Goal: Answer question/provide support: Share knowledge or assist other users

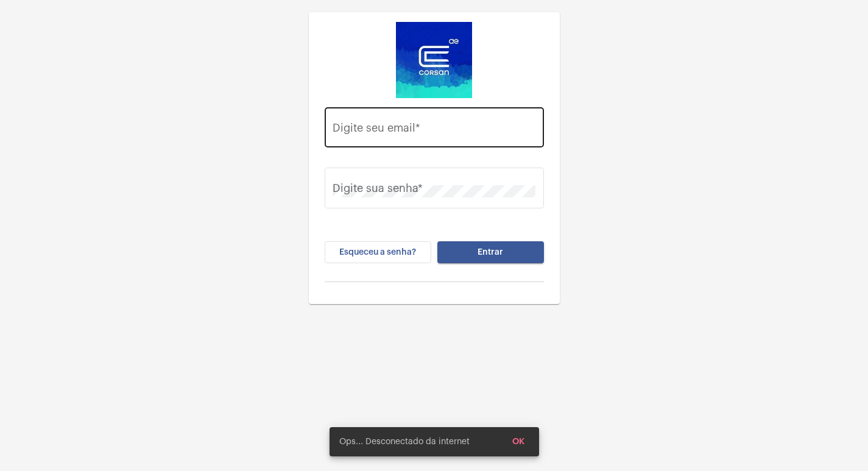
click at [439, 115] on div "Digite seu email *" at bounding box center [434, 125] width 203 height 43
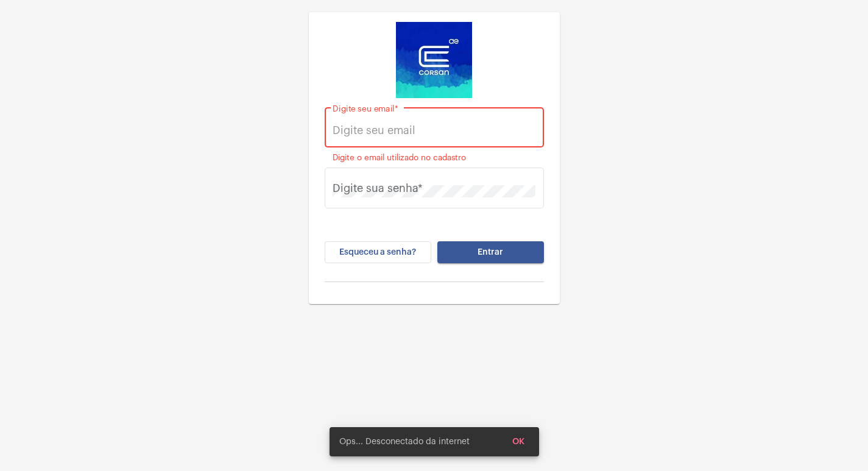
click at [430, 131] on input "Digite seu email *" at bounding box center [434, 130] width 203 height 12
paste input "[EMAIL_ADDRESS][DOMAIN_NAME]"
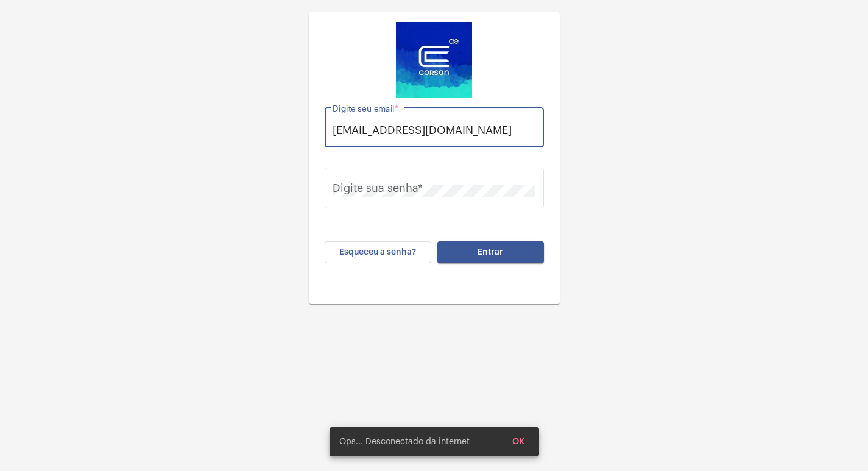
type input "[EMAIL_ADDRESS][DOMAIN_NAME]"
click at [438, 241] on button "Entrar" at bounding box center [491, 252] width 107 height 22
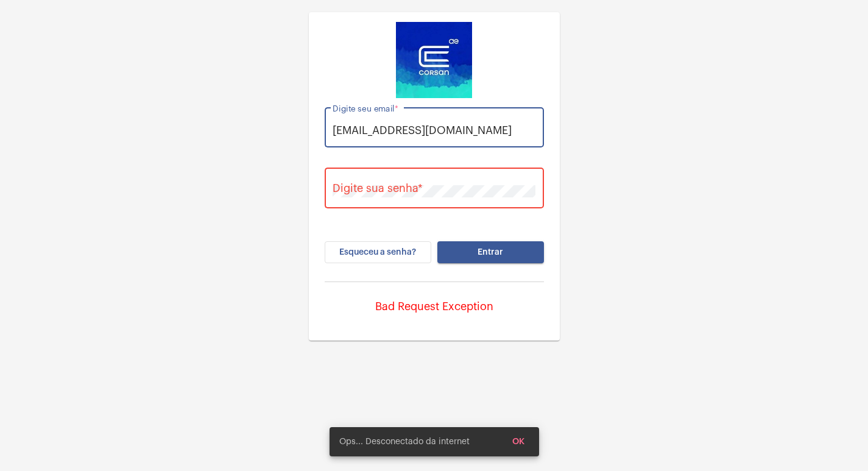
click at [425, 182] on div "Digite sua senha *" at bounding box center [434, 186] width 203 height 43
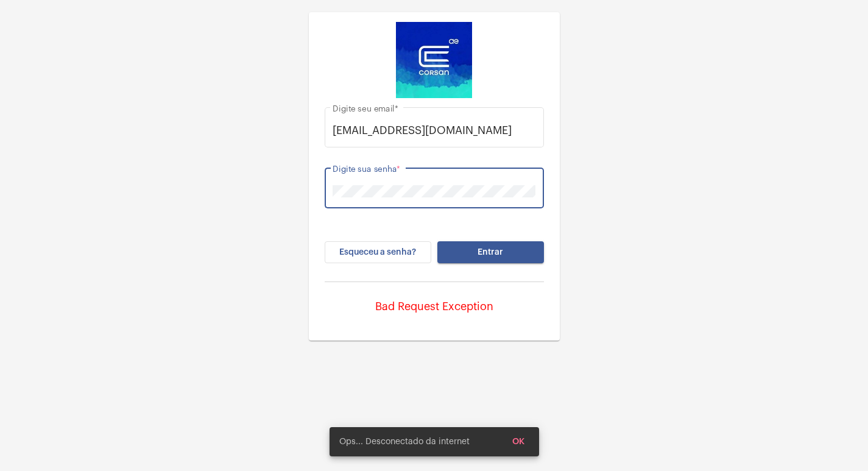
click at [438, 241] on button "Entrar" at bounding box center [491, 252] width 107 height 22
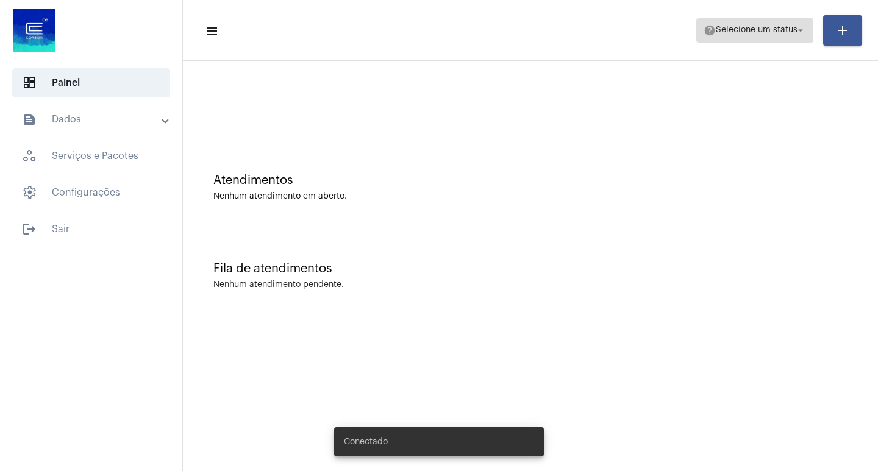
click at [781, 26] on span "Selecione um status" at bounding box center [756, 30] width 82 height 9
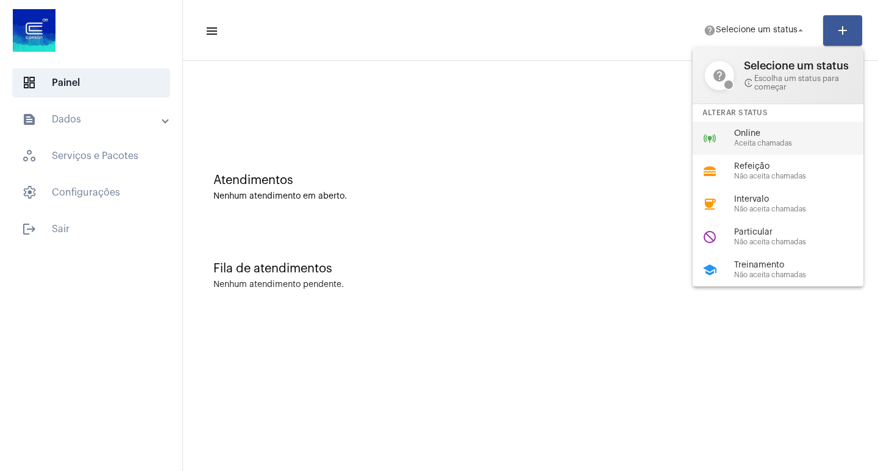
click at [778, 127] on div "online_prediction Online Aceita chamadas" at bounding box center [787, 138] width 190 height 33
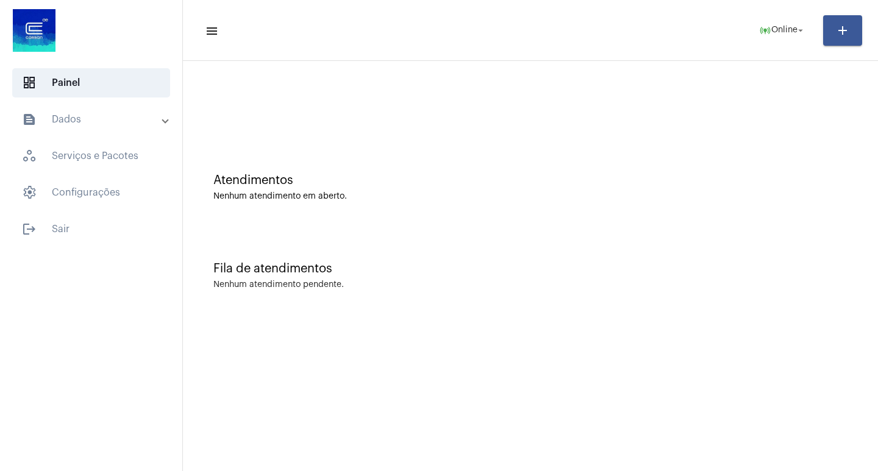
click at [139, 104] on mat-list "dashboard Painel text_snippet_outlined Dados history_outlined Histórico schedul…" at bounding box center [91, 153] width 182 height 180
click at [137, 128] on mat-expansion-panel-header "text_snippet_outlined Dados" at bounding box center [94, 119] width 175 height 29
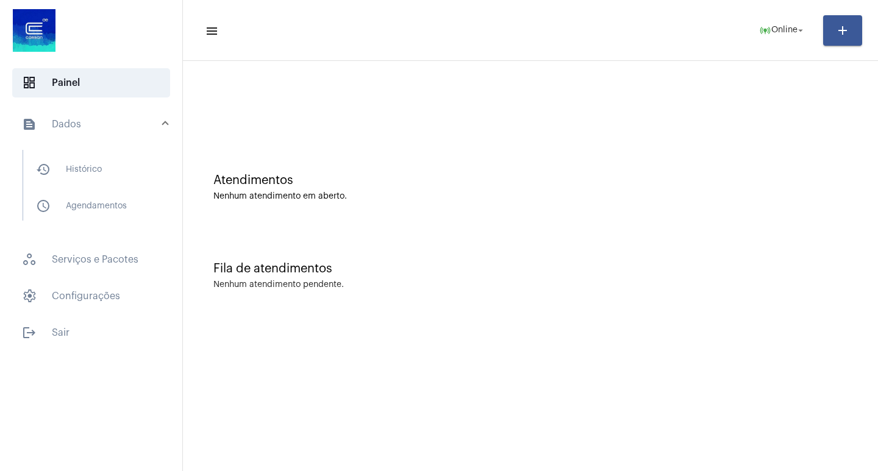
click at [132, 187] on mat-list "history_outlined Histórico schedule_outlined Agendamentos" at bounding box center [99, 185] width 153 height 71
click at [128, 172] on span "history_outlined Histórico" at bounding box center [90, 169] width 129 height 29
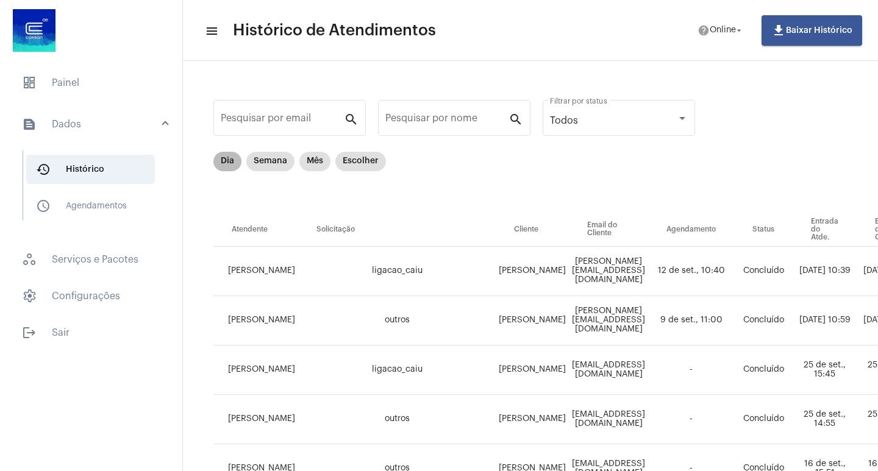
click at [216, 170] on div "Dia Semana Mês Escolher" at bounding box center [299, 161] width 177 height 24
click at [223, 168] on mat-chip "Dia" at bounding box center [227, 162] width 28 height 20
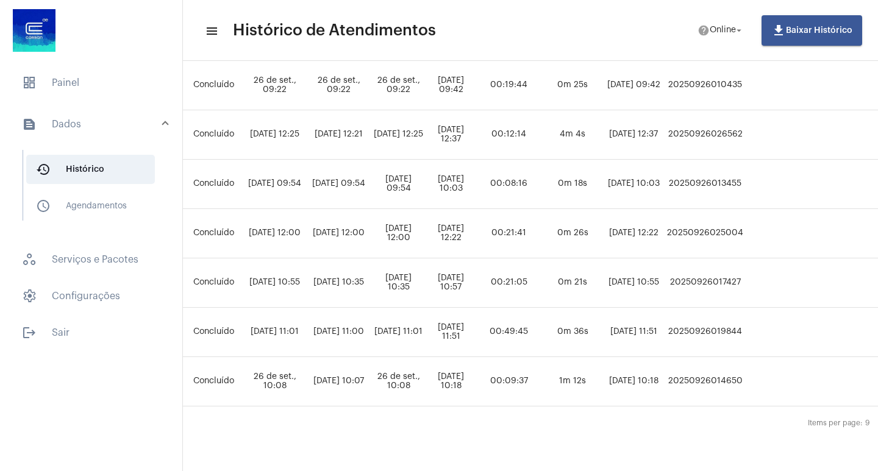
scroll to position [294, 507]
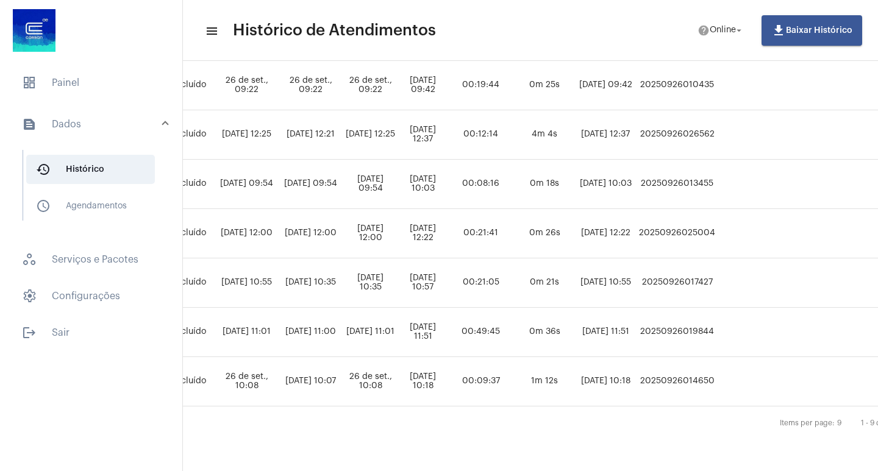
click at [718, 211] on td "20250926025004" at bounding box center [677, 233] width 82 height 49
click at [718, 220] on td "20250926025004" at bounding box center [677, 233] width 82 height 49
copy td "20250926025004"
click at [93, 74] on span "dashboard Painel" at bounding box center [91, 82] width 158 height 29
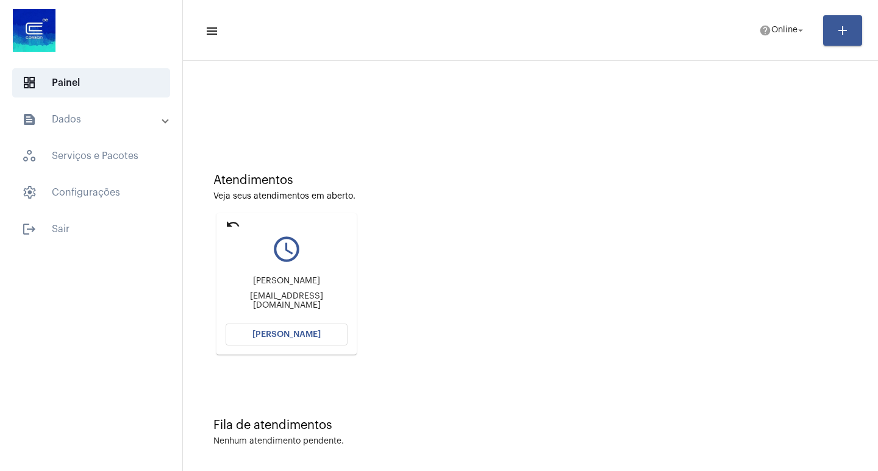
click at [288, 337] on span "[PERSON_NAME]" at bounding box center [286, 334] width 68 height 9
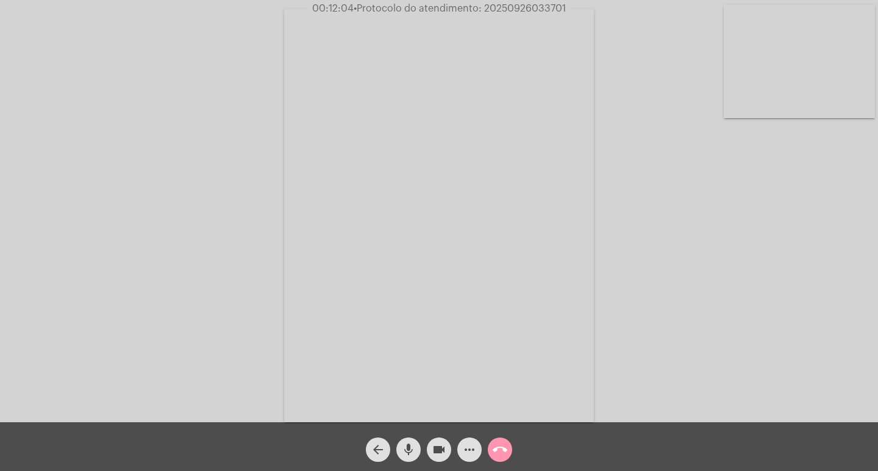
click at [552, 8] on span "• Protocolo do atendimento: 20250926033701" at bounding box center [459, 9] width 212 height 10
copy span "20250926033701"
click at [472, 438] on span "more_horiz" at bounding box center [469, 450] width 15 height 24
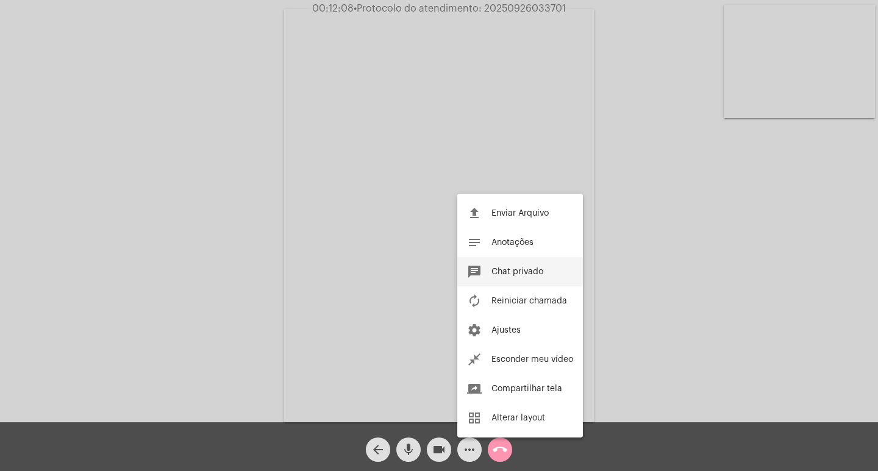
click at [525, 267] on button "chat Chat privado" at bounding box center [520, 271] width 126 height 29
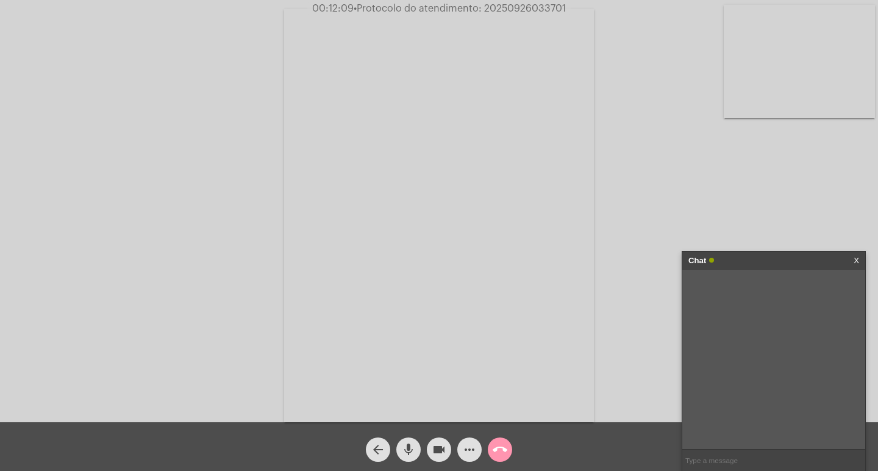
click at [739, 456] on input "text" at bounding box center [773, 460] width 183 height 21
paste input "20250926033701"
type input "20250926033701"
click at [765, 258] on div "Chat" at bounding box center [760, 261] width 145 height 18
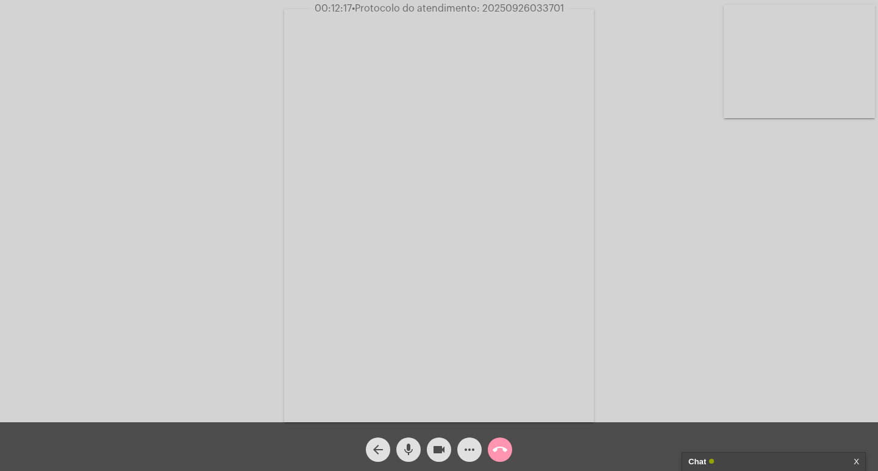
click at [433, 449] on mat-icon "videocam" at bounding box center [438, 449] width 15 height 15
click at [409, 448] on mat-icon "mic" at bounding box center [408, 449] width 15 height 15
click at [498, 459] on span "call_end" at bounding box center [499, 450] width 15 height 24
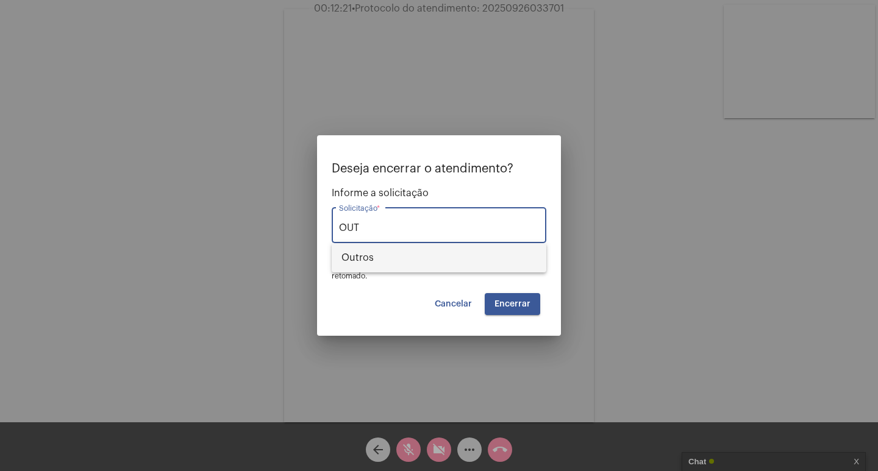
click at [420, 249] on span "Outros" at bounding box center [438, 257] width 195 height 29
type input "Outros"
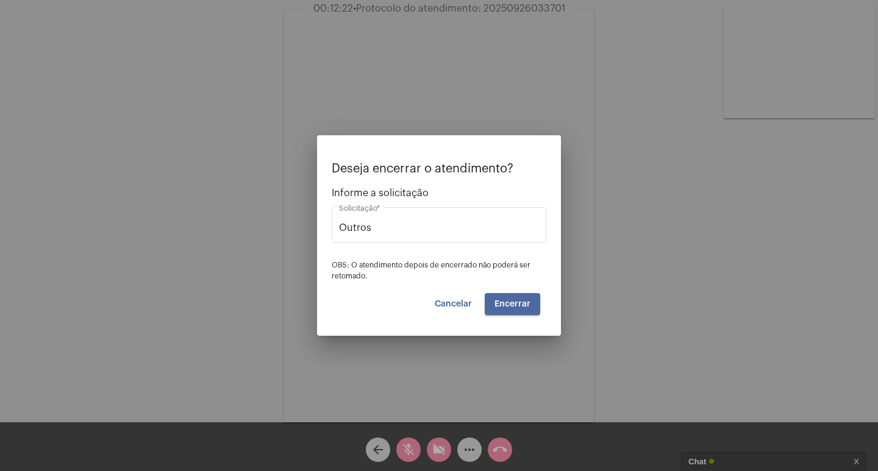
drag, startPoint x: 511, startPoint y: 295, endPoint x: 458, endPoint y: 265, distance: 60.3
click at [511, 296] on button "Encerrar" at bounding box center [511, 304] width 55 height 22
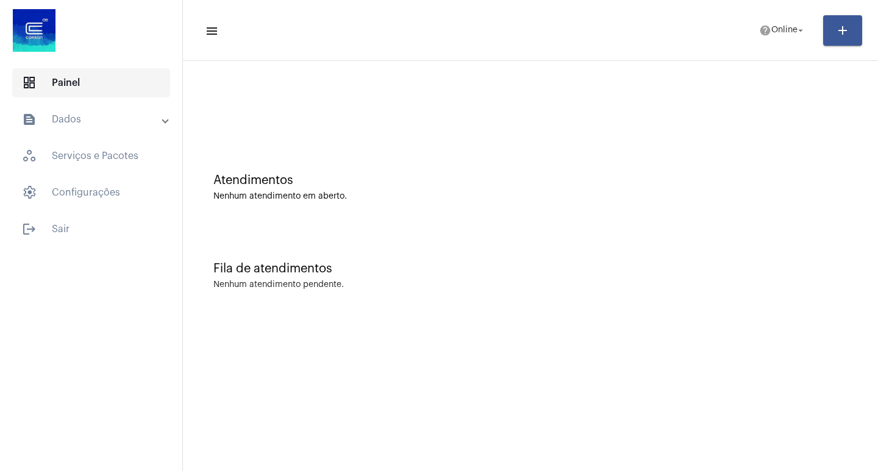
click at [50, 74] on span "dashboard Painel" at bounding box center [91, 82] width 158 height 29
click at [63, 84] on span "dashboard Painel" at bounding box center [91, 82] width 158 height 29
click at [68, 128] on mat-expansion-panel-header "text_snippet_outlined Dados" at bounding box center [94, 119] width 175 height 29
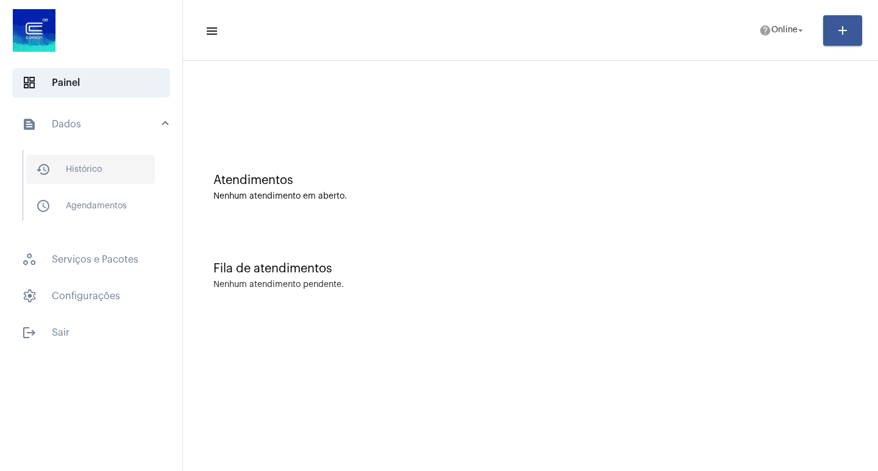
click at [87, 170] on span "history_outlined Histórico" at bounding box center [90, 169] width 129 height 29
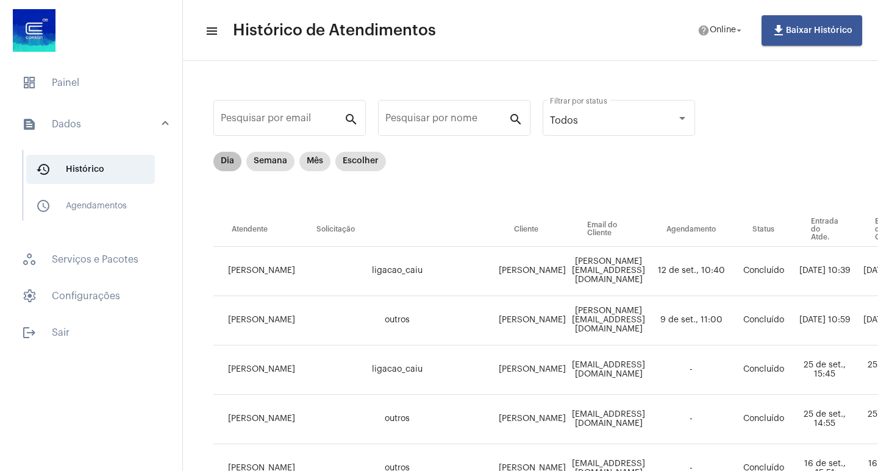
drag, startPoint x: 211, startPoint y: 154, endPoint x: 219, endPoint y: 154, distance: 7.9
click at [222, 155] on mat-chip "Dia" at bounding box center [227, 162] width 28 height 20
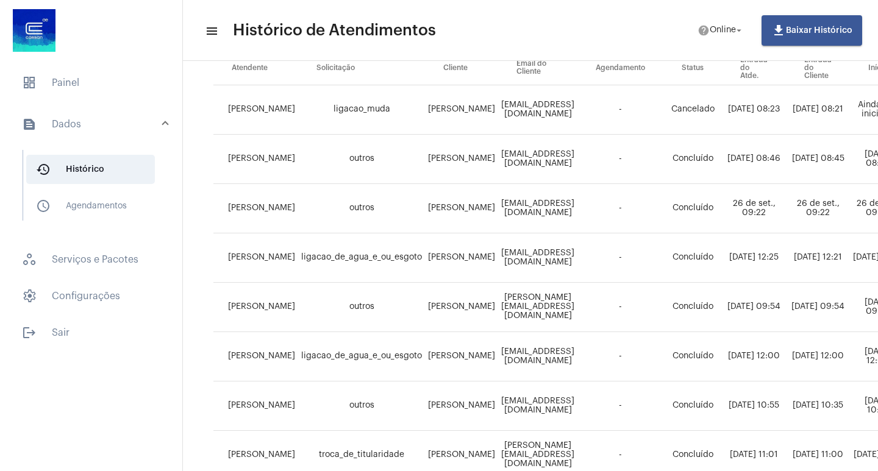
scroll to position [183, 0]
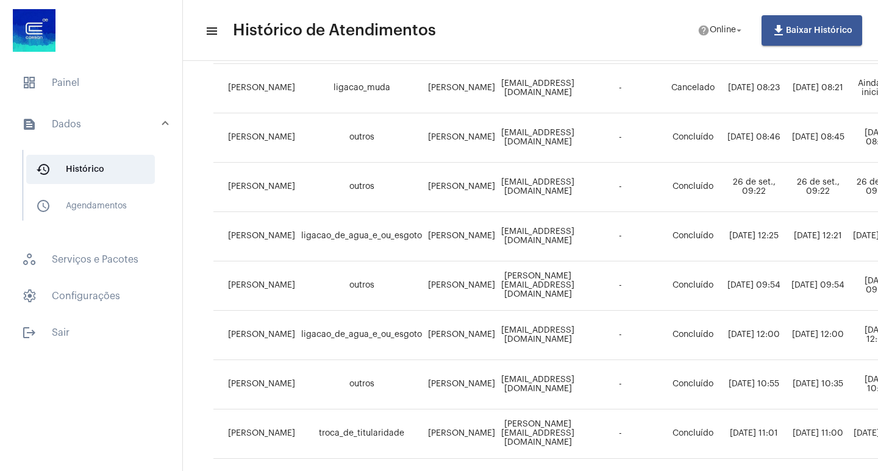
click at [427, 185] on td "[PERSON_NAME]" at bounding box center [461, 187] width 73 height 49
copy td "[PERSON_NAME]"
click at [91, 88] on span "dashboard Painel" at bounding box center [91, 82] width 158 height 29
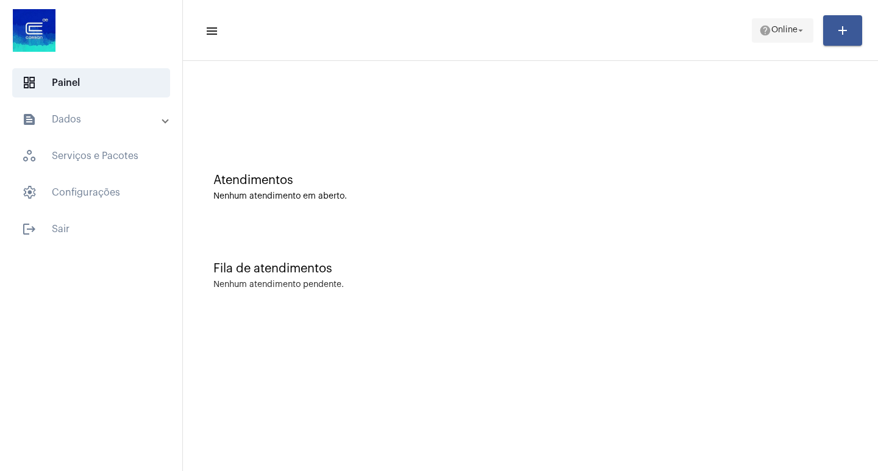
click at [776, 35] on span "help Online arrow_drop_down" at bounding box center [782, 30] width 47 height 22
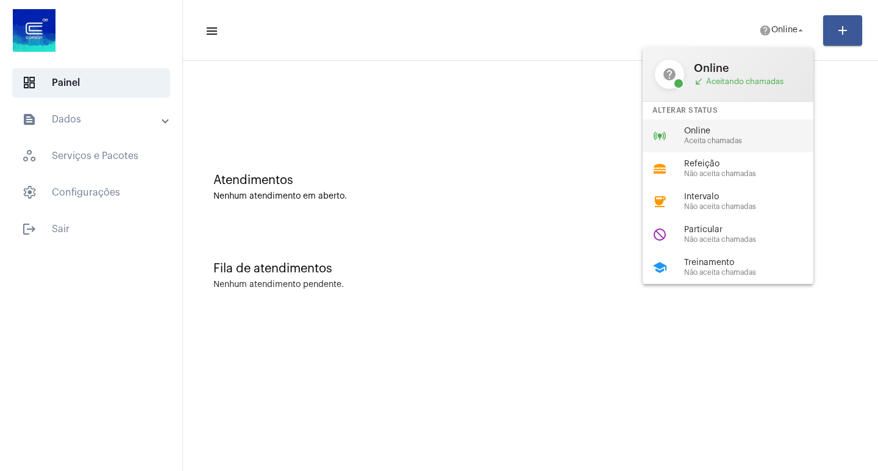
drag, startPoint x: 754, startPoint y: 132, endPoint x: 535, endPoint y: 12, distance: 250.1
click at [753, 132] on span "Online" at bounding box center [753, 131] width 139 height 9
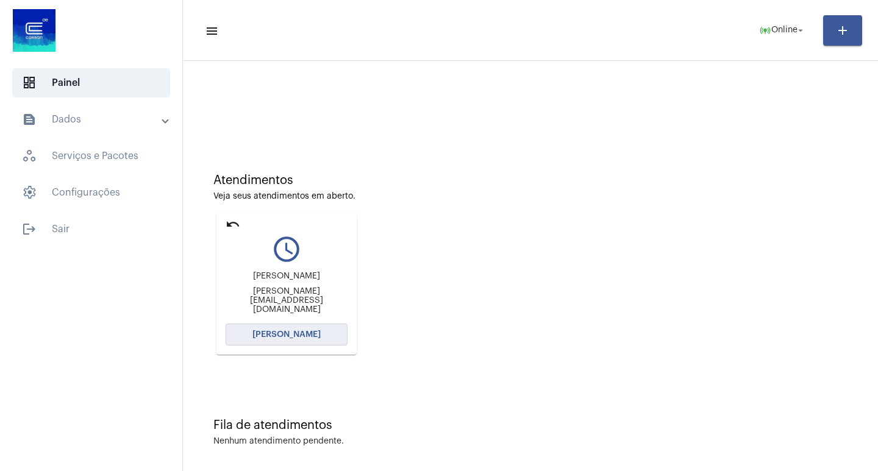
click at [264, 336] on span "[PERSON_NAME]" at bounding box center [286, 334] width 68 height 9
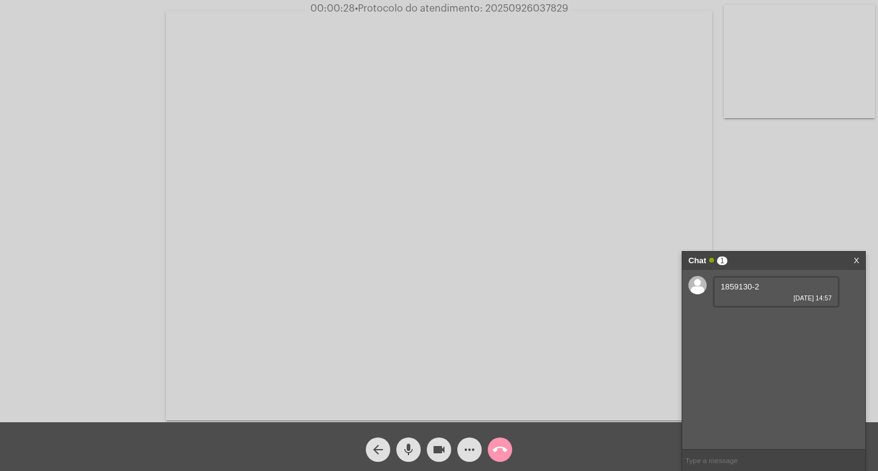
click at [739, 288] on span "1859130-2" at bounding box center [739, 286] width 38 height 9
copy span "1859130"
click at [465, 457] on mat-icon "more_horiz" at bounding box center [469, 449] width 15 height 15
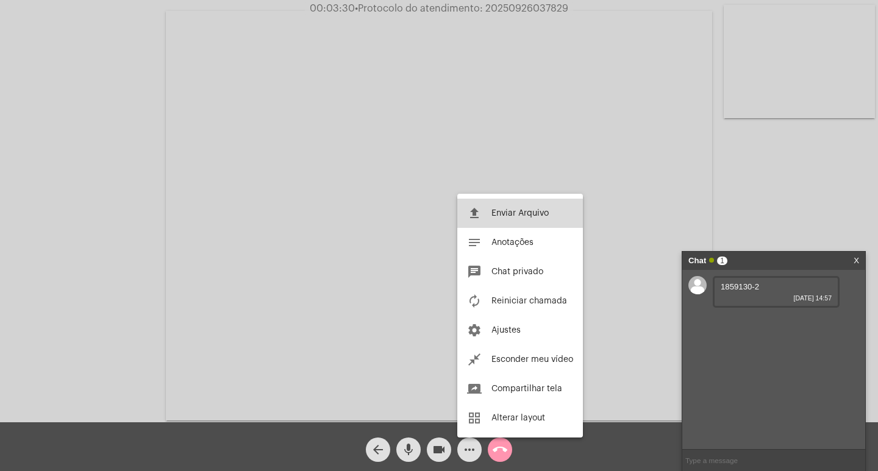
click at [502, 208] on button "file_upload Enviar Arquivo" at bounding box center [520, 213] width 126 height 29
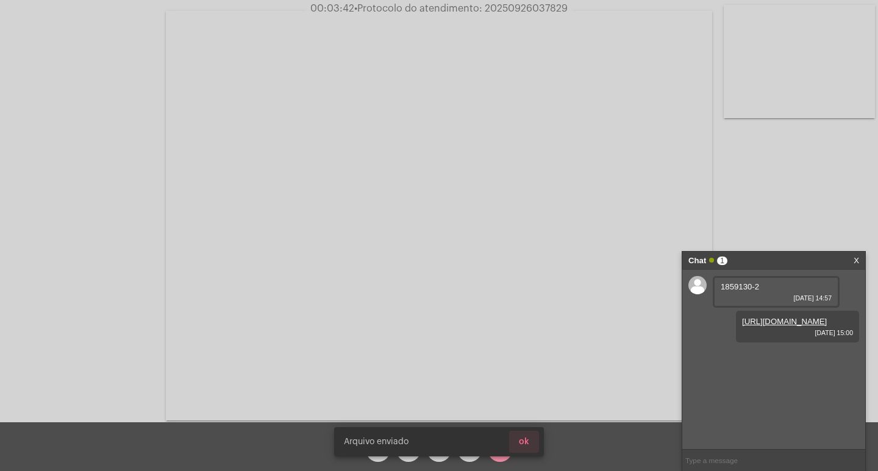
click at [523, 438] on span "ok" at bounding box center [524, 442] width 10 height 9
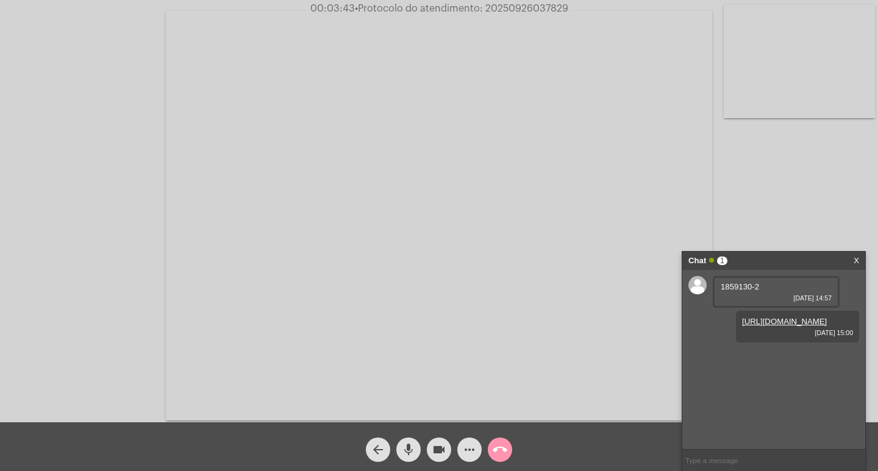
click at [473, 441] on span "more_horiz" at bounding box center [469, 450] width 15 height 24
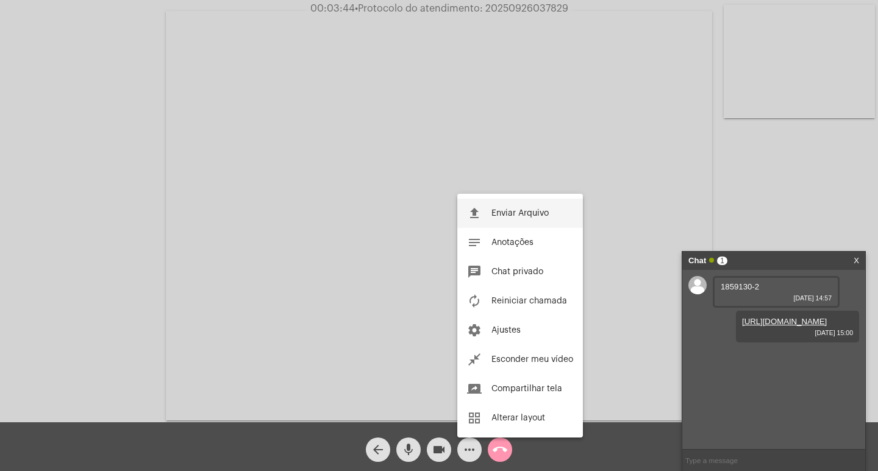
click at [497, 219] on button "file_upload Enviar Arquivo" at bounding box center [520, 213] width 126 height 29
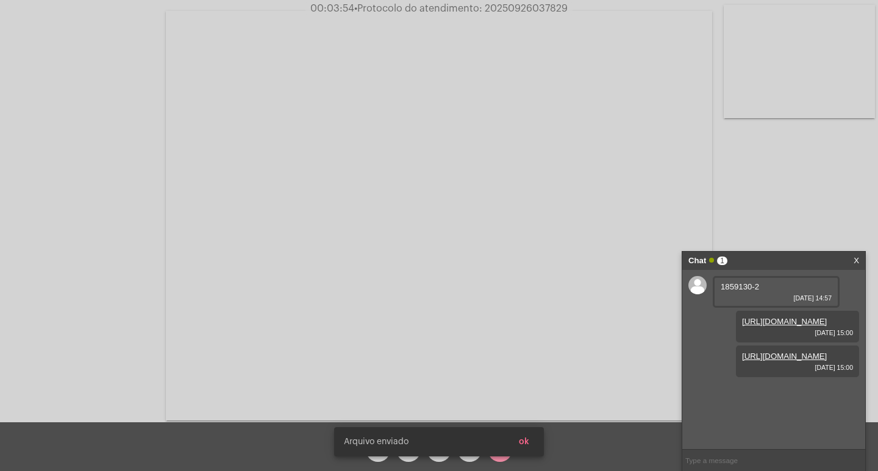
click at [531, 436] on button "ok" at bounding box center [524, 442] width 30 height 22
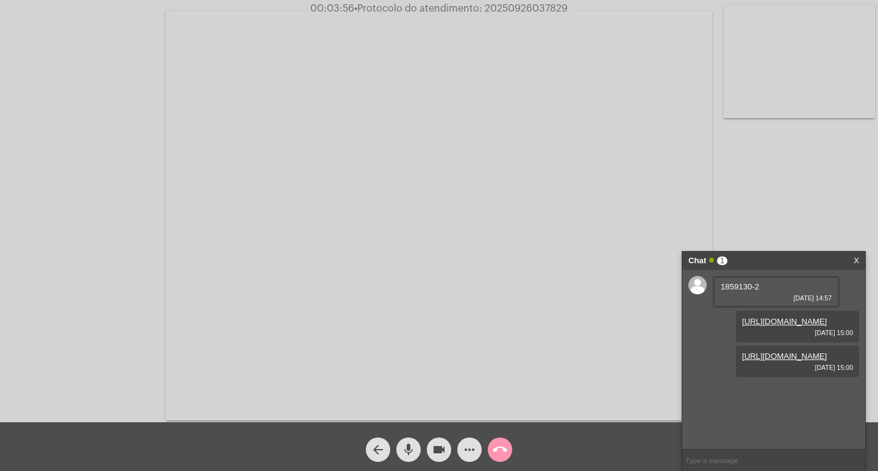
click at [472, 435] on div "more_horiz" at bounding box center [469, 446] width 30 height 30
click at [472, 444] on mat-icon "more_horiz" at bounding box center [469, 449] width 15 height 15
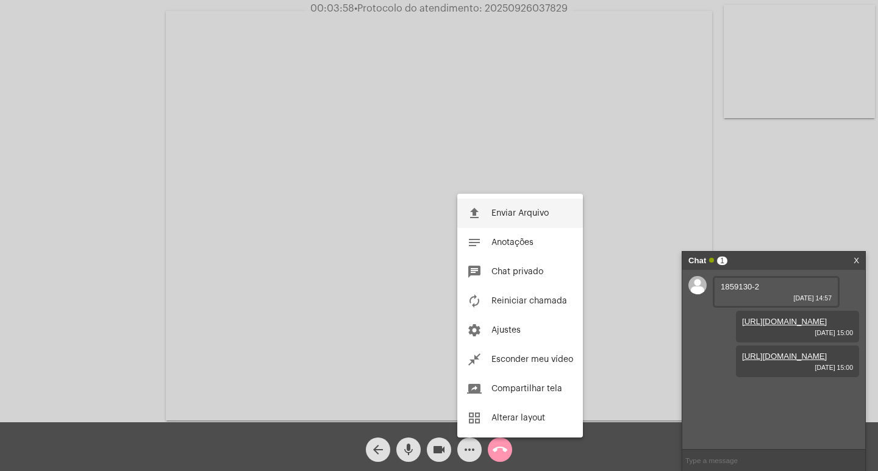
click at [513, 203] on button "file_upload Enviar Arquivo" at bounding box center [520, 213] width 126 height 29
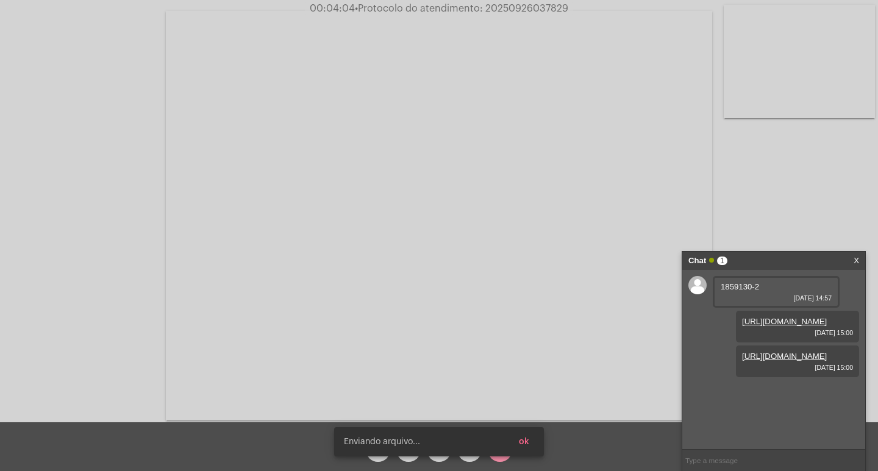
scroll to position [45, 0]
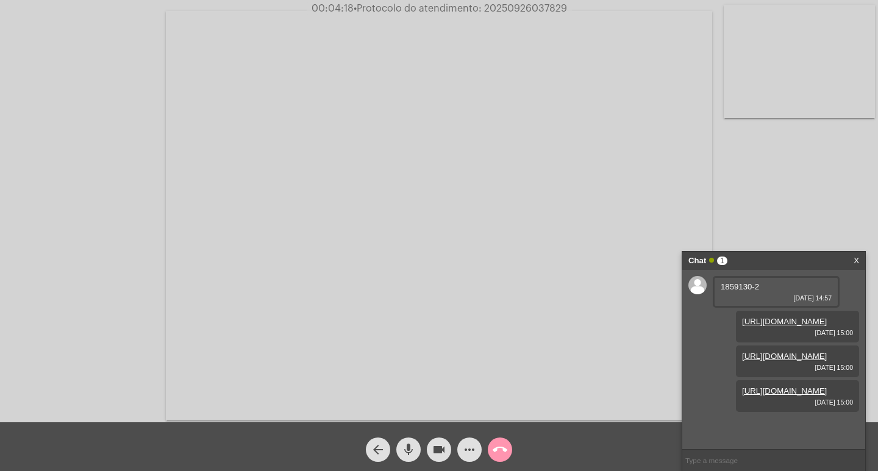
click at [519, 14] on span "00:04:18 • Protocolo do atendimento: 20250926037829" at bounding box center [439, 8] width 265 height 12
click at [519, 10] on span "• Protocolo do atendimento: 20250926037829" at bounding box center [459, 9] width 213 height 10
copy span "20250926037829"
click at [722, 461] on input "text" at bounding box center [773, 460] width 183 height 21
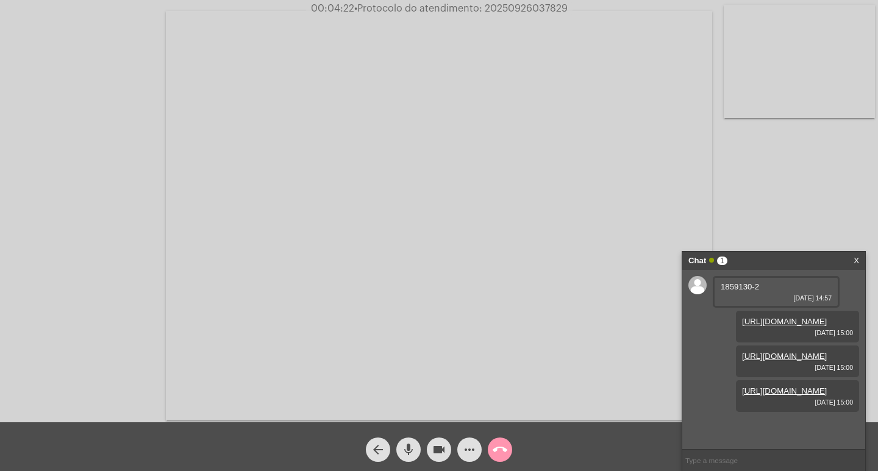
paste input "20250926037829"
type input "20250926037829"
click at [769, 254] on div "Chat 1" at bounding box center [760, 261] width 145 height 18
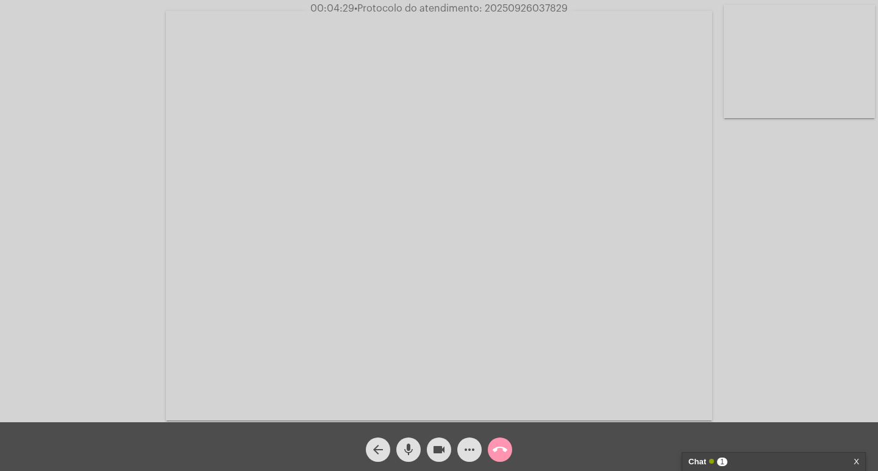
click at [442, 447] on mat-icon "videocam" at bounding box center [438, 449] width 15 height 15
click at [416, 452] on button "mic" at bounding box center [408, 450] width 24 height 24
click at [491, 439] on div "call_end" at bounding box center [499, 446] width 30 height 30
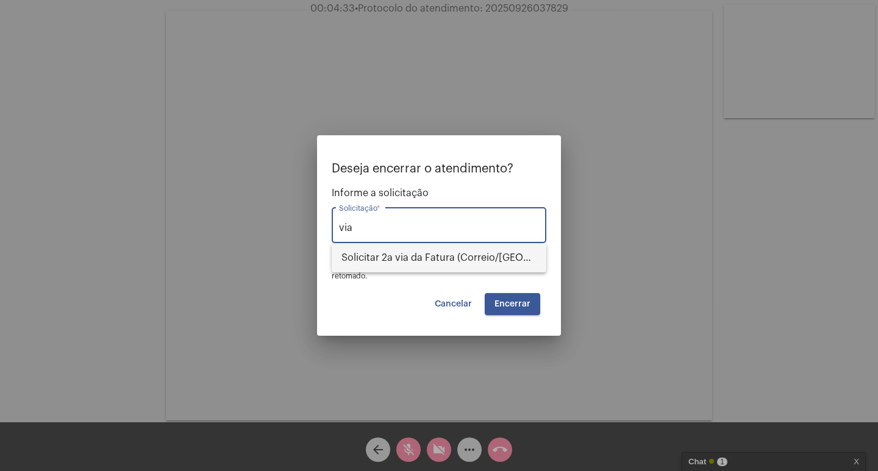
click at [439, 259] on span "Solicitar 2a via da Fatura (Correio/[GEOGRAPHIC_DATA]/Email)" at bounding box center [438, 257] width 195 height 29
type input "Solicitar 2a via da Fatura (Correio/[GEOGRAPHIC_DATA]/Email)"
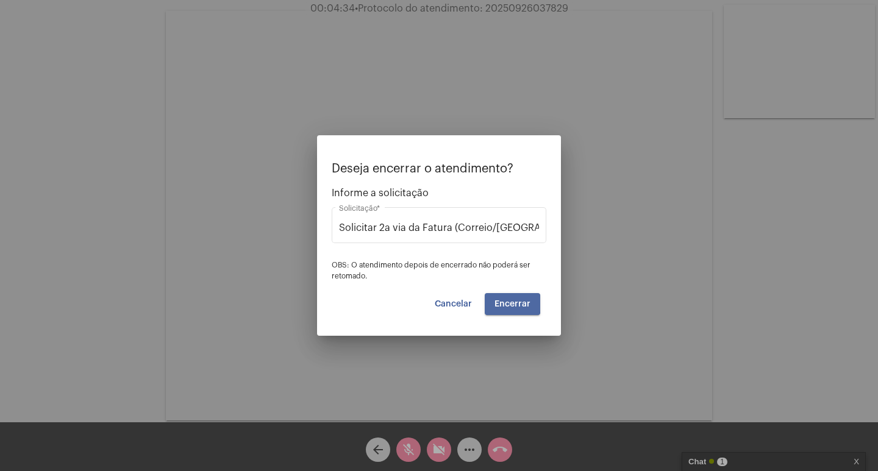
click at [501, 303] on span "Encerrar" at bounding box center [512, 304] width 36 height 9
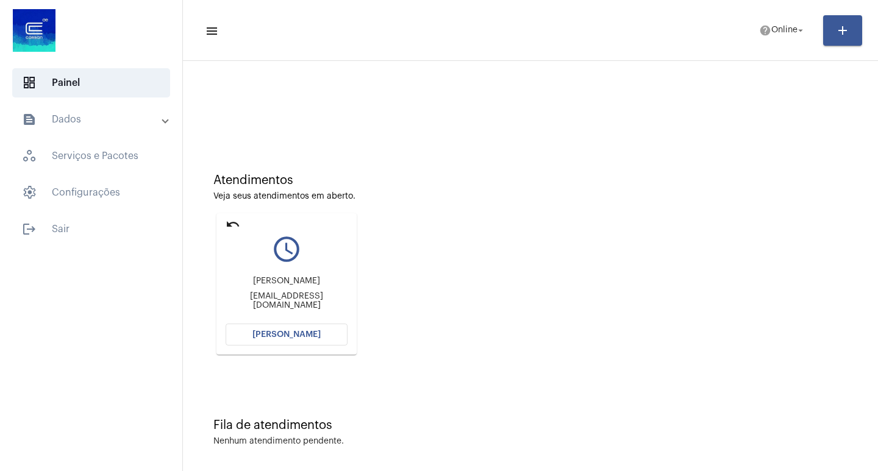
click at [310, 342] on button "[PERSON_NAME]" at bounding box center [286, 335] width 122 height 22
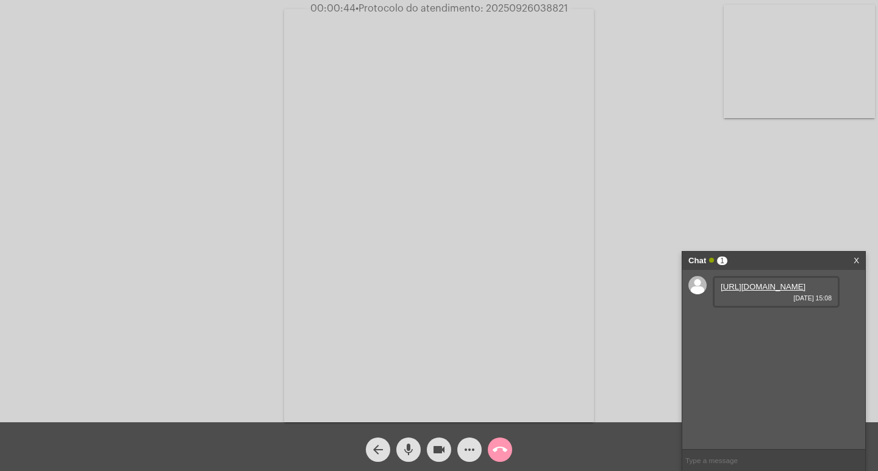
click at [784, 291] on link "[URL][DOMAIN_NAME]" at bounding box center [762, 286] width 85 height 9
drag, startPoint x: 757, startPoint y: 342, endPoint x: 751, endPoint y: 347, distance: 8.2
click at [756, 342] on div "[URL][DOMAIN_NAME] [DATE] 15:08" at bounding box center [775, 327] width 127 height 32
click at [751, 326] on link "[URL][DOMAIN_NAME]" at bounding box center [762, 321] width 85 height 9
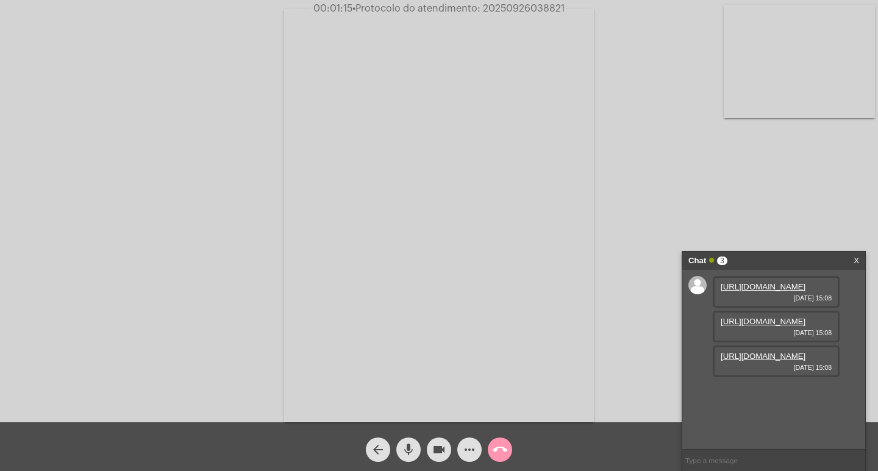
click at [746, 361] on link "[URL][DOMAIN_NAME]" at bounding box center [762, 356] width 85 height 9
click at [751, 395] on link "[URL][DOMAIN_NAME]" at bounding box center [762, 390] width 85 height 9
click at [613, 325] on div "Acessando Câmera e Microfone..." at bounding box center [438, 214] width 875 height 422
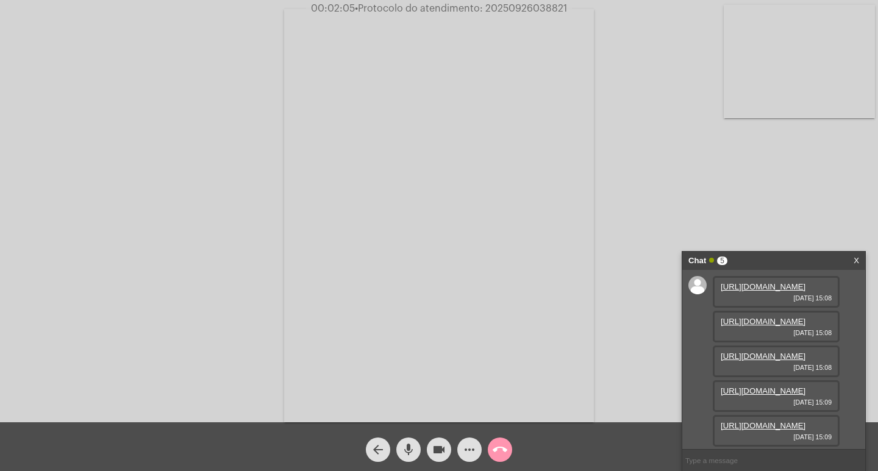
click at [778, 421] on link "[URL][DOMAIN_NAME]" at bounding box center [762, 425] width 85 height 9
click at [767, 424] on link "[URL][DOMAIN_NAME]" at bounding box center [762, 428] width 85 height 9
click at [750, 398] on link "[URL][DOMAIN_NAME]" at bounding box center [762, 393] width 85 height 9
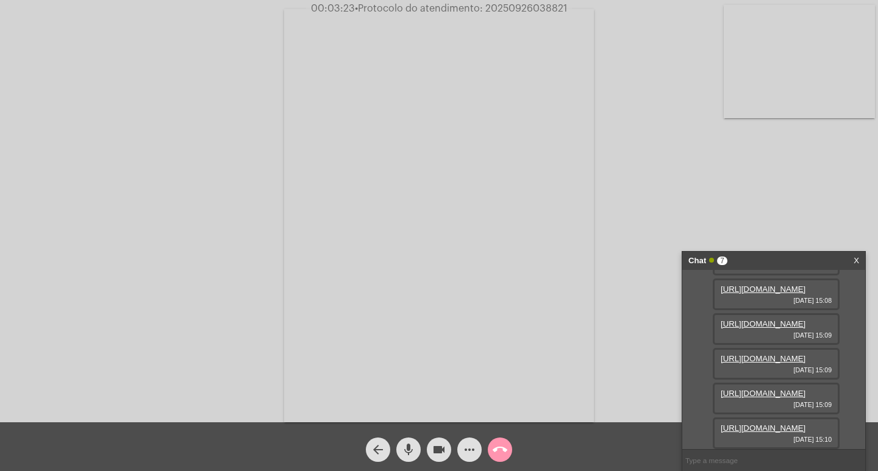
click at [761, 424] on link "[URL][DOMAIN_NAME]" at bounding box center [762, 428] width 85 height 9
click at [467, 455] on mat-icon "more_horiz" at bounding box center [469, 449] width 15 height 15
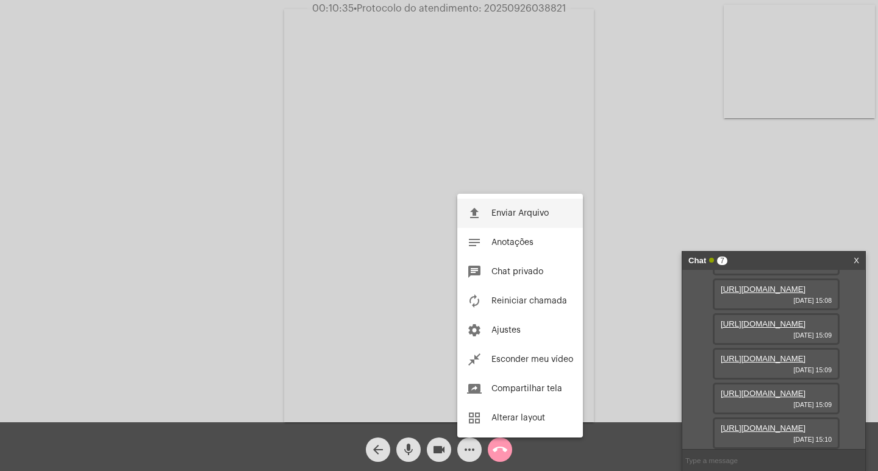
click at [500, 211] on span "Enviar Arquivo" at bounding box center [519, 213] width 57 height 9
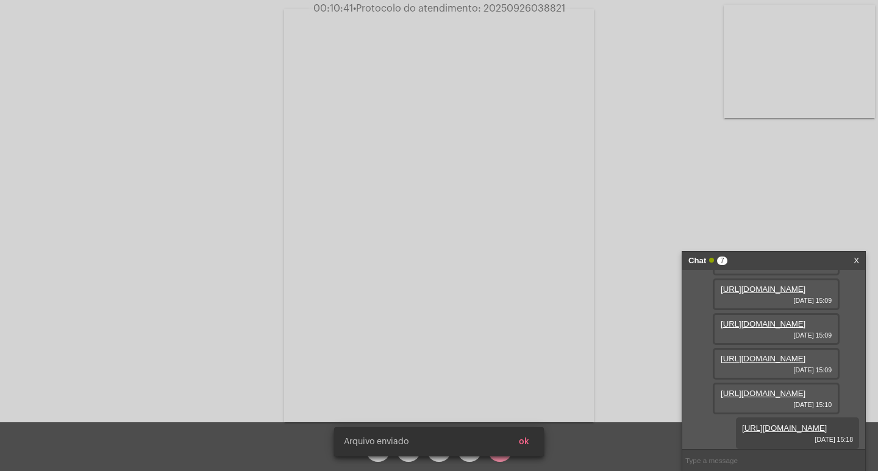
scroll to position [321, 0]
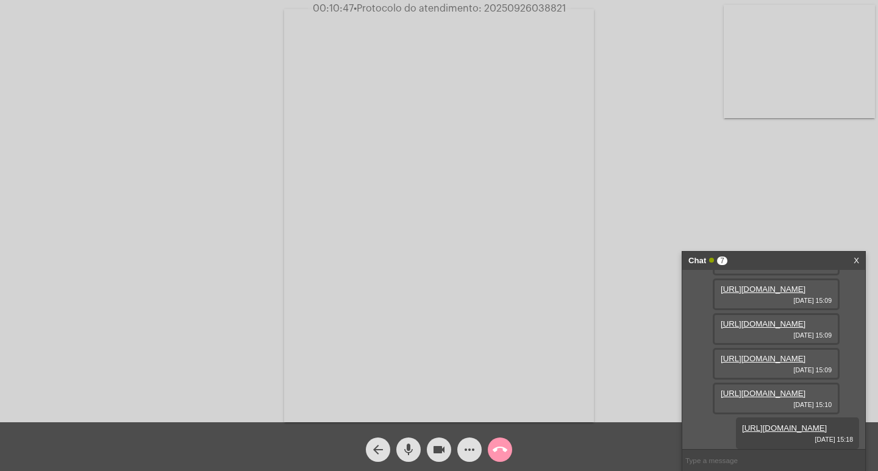
click at [527, 4] on span "• Protocolo do atendimento: 20250926038821" at bounding box center [459, 9] width 212 height 10
copy span "20250926038821"
click at [790, 451] on input "text" at bounding box center [773, 460] width 183 height 21
click at [435, 453] on mat-icon "videocam" at bounding box center [438, 449] width 15 height 15
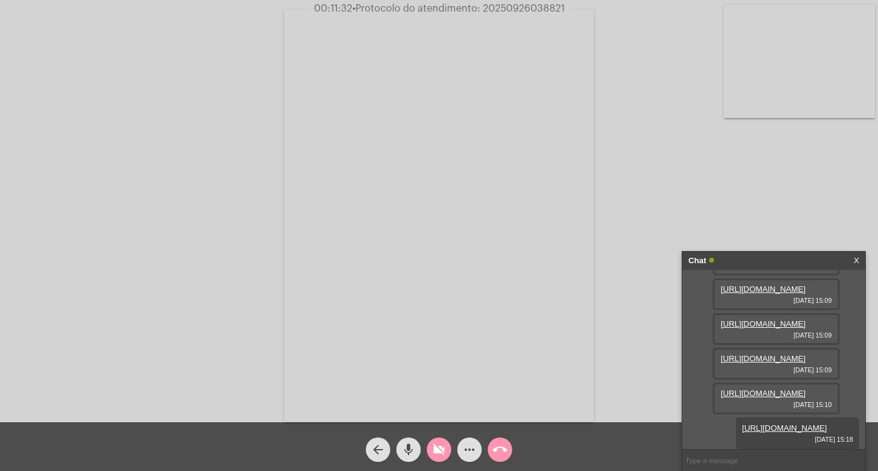
click at [408, 444] on mat-icon "mic" at bounding box center [408, 449] width 15 height 15
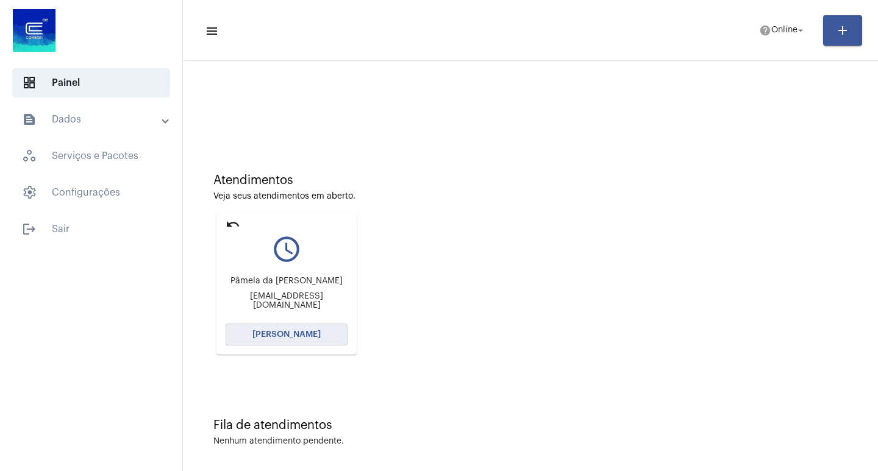
click at [315, 330] on button "[PERSON_NAME]" at bounding box center [286, 335] width 122 height 22
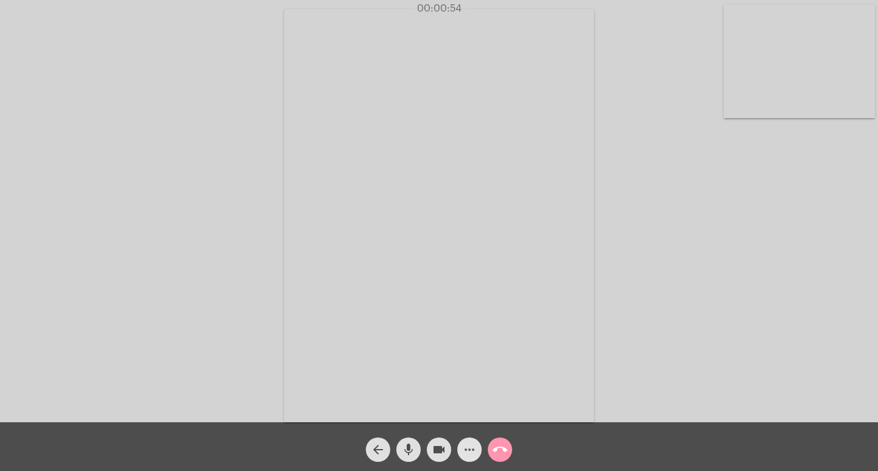
click at [464, 459] on span "more_horiz" at bounding box center [469, 450] width 15 height 24
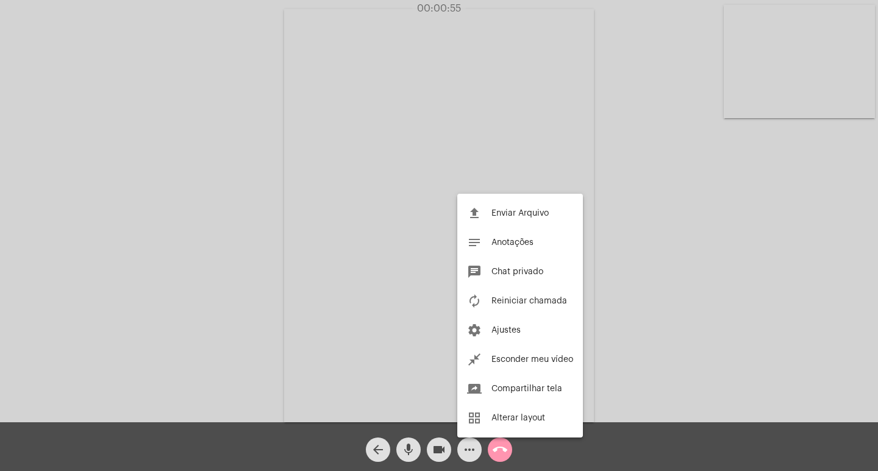
click at [464, 459] on div at bounding box center [439, 235] width 878 height 471
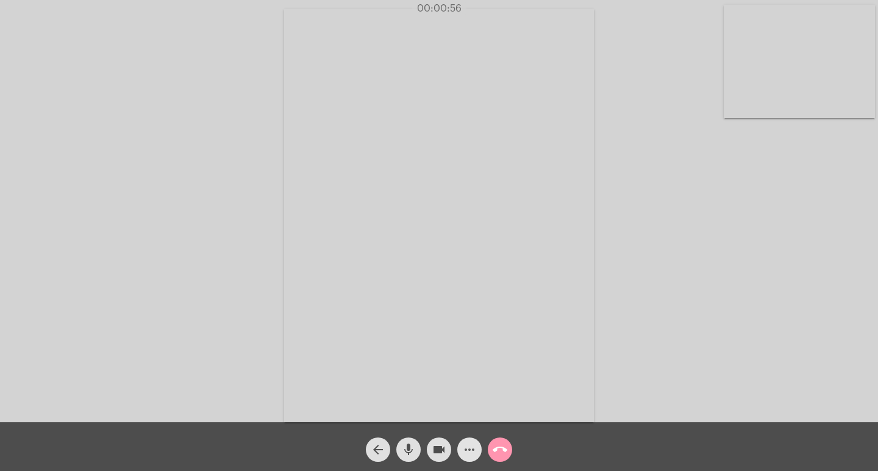
click at [464, 459] on span "more_horiz" at bounding box center [469, 450] width 15 height 24
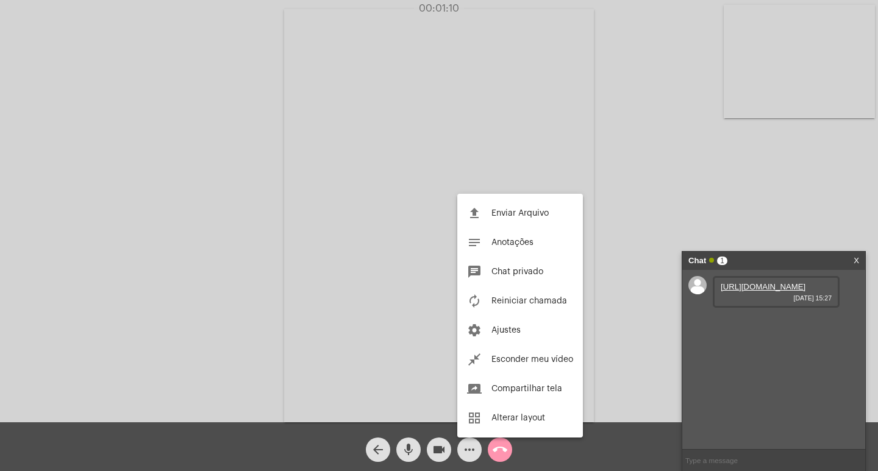
click at [723, 287] on div at bounding box center [439, 235] width 878 height 471
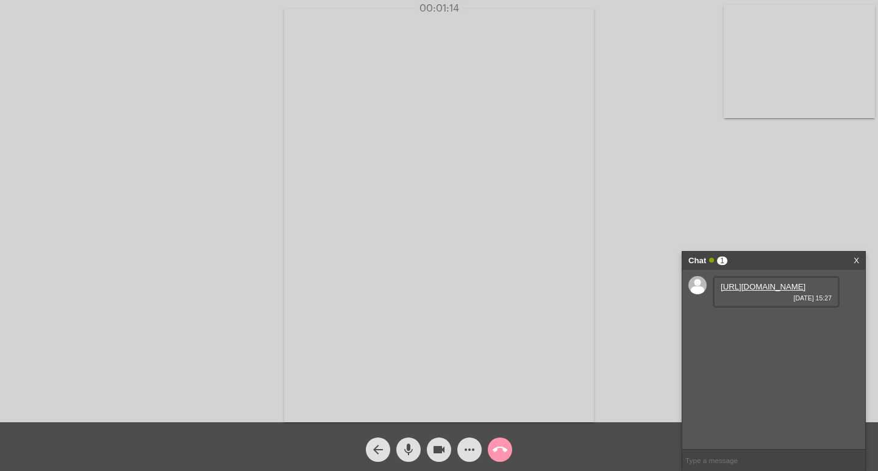
click at [739, 291] on link "[URL][DOMAIN_NAME]" at bounding box center [762, 286] width 85 height 9
click at [456, 12] on span "00:01:48" at bounding box center [439, 9] width 42 height 10
click at [462, 13] on span "00:01:49" at bounding box center [439, 8] width 52 height 12
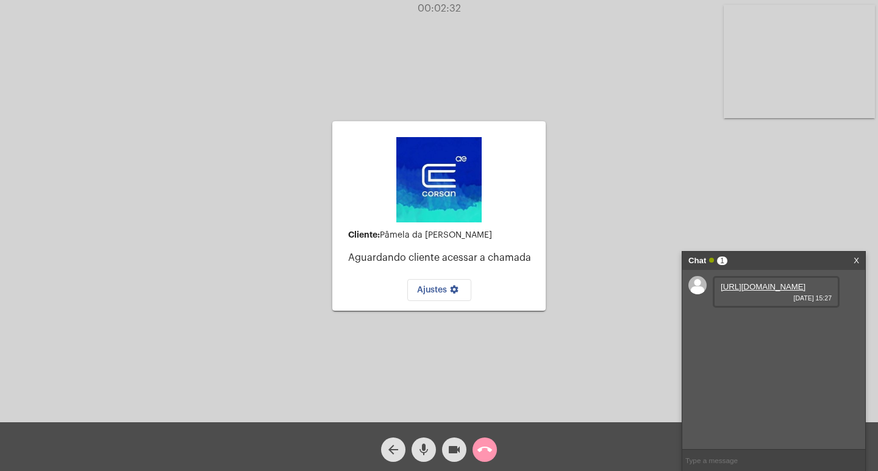
click at [488, 452] on mat-icon "call_end" at bounding box center [484, 449] width 15 height 15
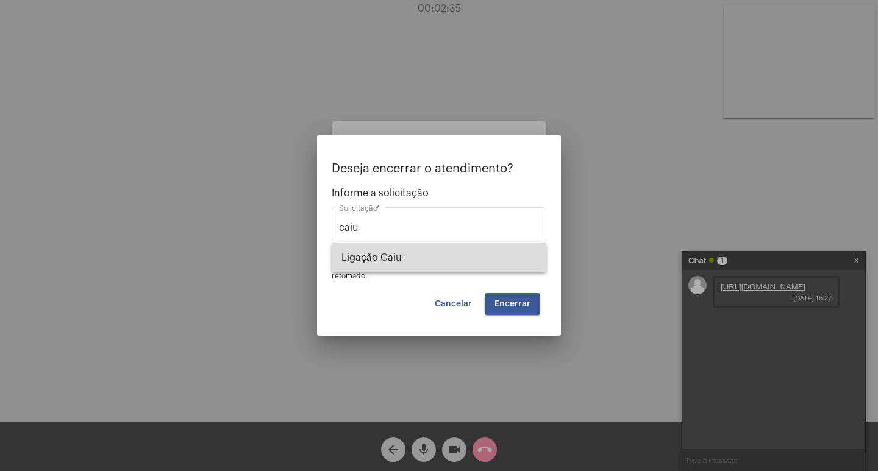
click at [503, 254] on span "Ligação Caiu" at bounding box center [438, 257] width 195 height 29
type input "Ligação Caiu"
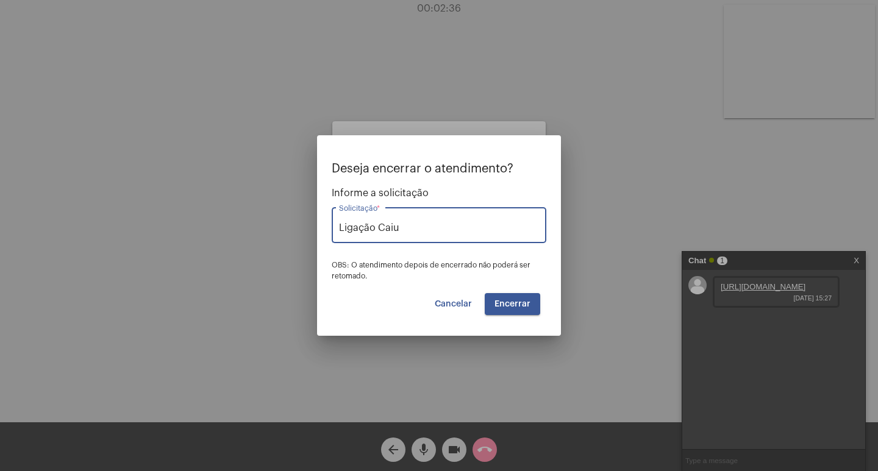
click at [517, 300] on span "Encerrar" at bounding box center [512, 304] width 36 height 9
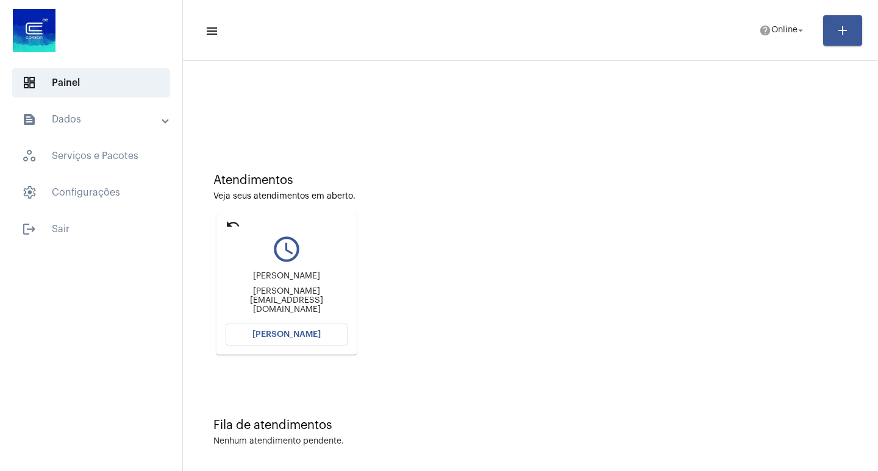
click at [249, 332] on button "[PERSON_NAME]" at bounding box center [286, 335] width 122 height 22
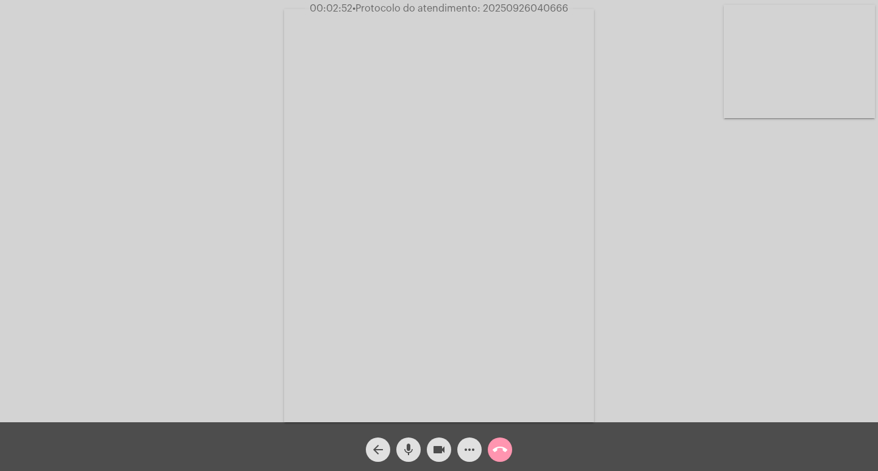
click at [438, 441] on span "videocam" at bounding box center [438, 450] width 15 height 24
click at [403, 457] on mat-icon "mic" at bounding box center [408, 449] width 15 height 15
click at [442, 443] on mat-icon "videocam_off" at bounding box center [438, 449] width 15 height 15
drag, startPoint x: 423, startPoint y: 450, endPoint x: 412, endPoint y: 453, distance: 11.2
click at [420, 453] on div "mic_off" at bounding box center [408, 446] width 30 height 30
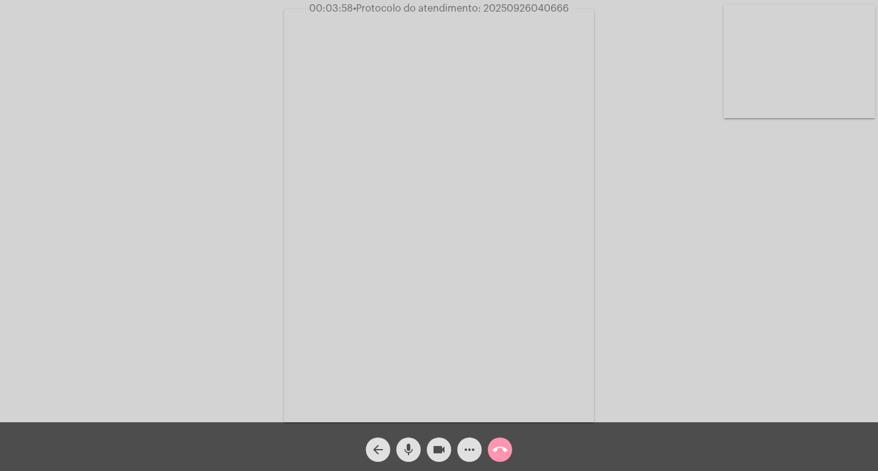
click at [412, 453] on mat-icon "mic" at bounding box center [408, 449] width 15 height 15
click at [412, 453] on mat-icon "mic_off" at bounding box center [408, 449] width 15 height 15
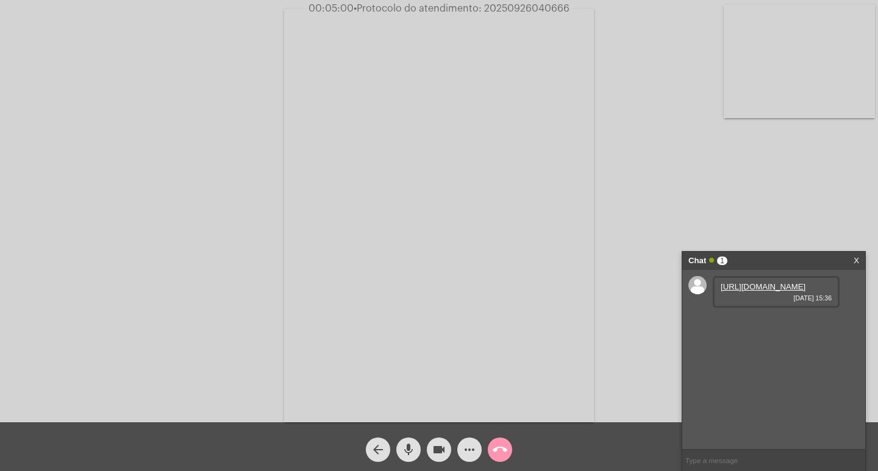
click at [736, 291] on link "[URL][DOMAIN_NAME]" at bounding box center [762, 286] width 85 height 9
click at [761, 326] on link "[URL][DOMAIN_NAME]" at bounding box center [762, 321] width 85 height 9
click at [545, 9] on span "• Protocolo do atendimento: 20250926040666" at bounding box center [460, 9] width 216 height 10
copy span "20250926040666"
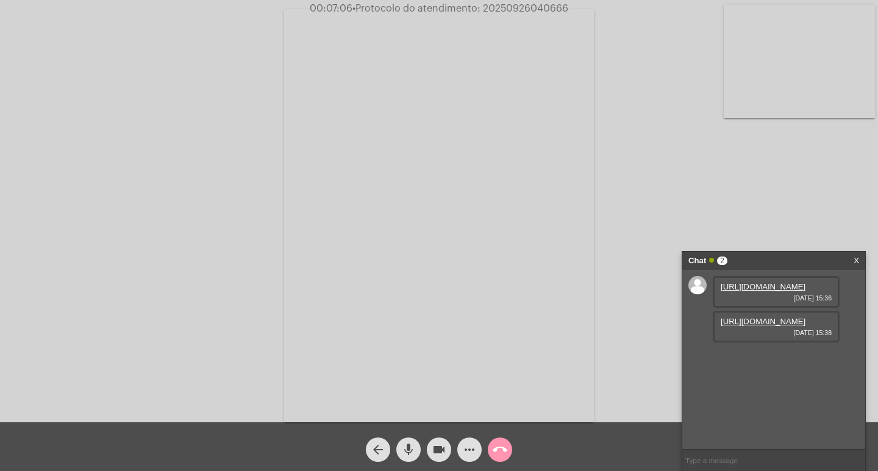
click at [712, 460] on input "text" at bounding box center [773, 460] width 183 height 21
paste input "20250926040666"
type input "20250926040666"
click at [748, 457] on input "20250926040666" at bounding box center [773, 460] width 183 height 21
click at [772, 254] on div "Chat" at bounding box center [760, 261] width 145 height 18
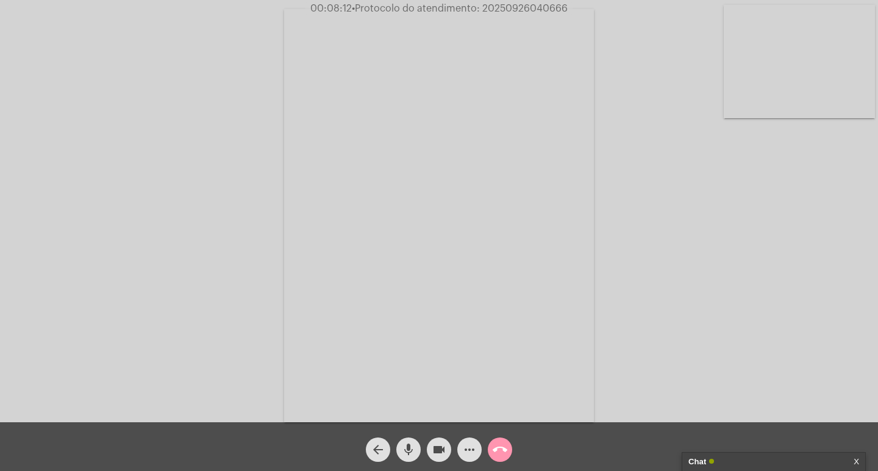
click at [440, 441] on span "videocam" at bounding box center [438, 450] width 15 height 24
drag, startPoint x: 400, startPoint y: 450, endPoint x: 426, endPoint y: 449, distance: 26.3
click at [401, 450] on button "mic" at bounding box center [408, 450] width 24 height 24
click at [505, 455] on mat-icon "call_end" at bounding box center [499, 449] width 15 height 15
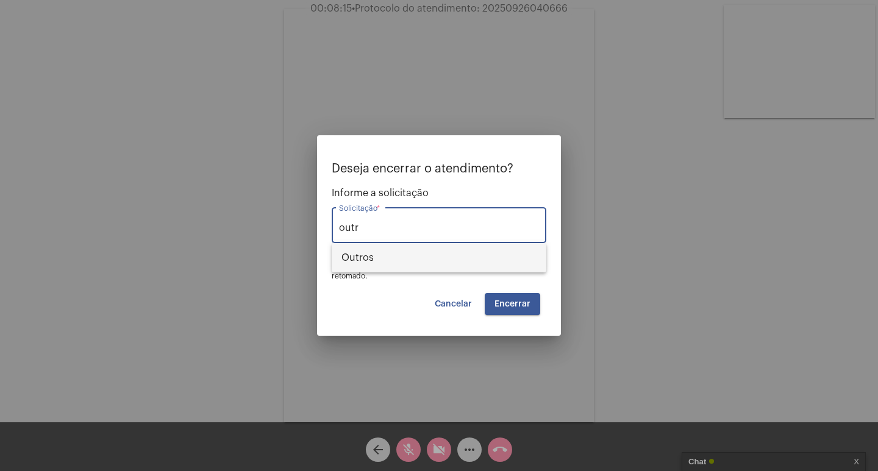
click at [478, 261] on span "Outros" at bounding box center [438, 257] width 195 height 29
type input "Outros"
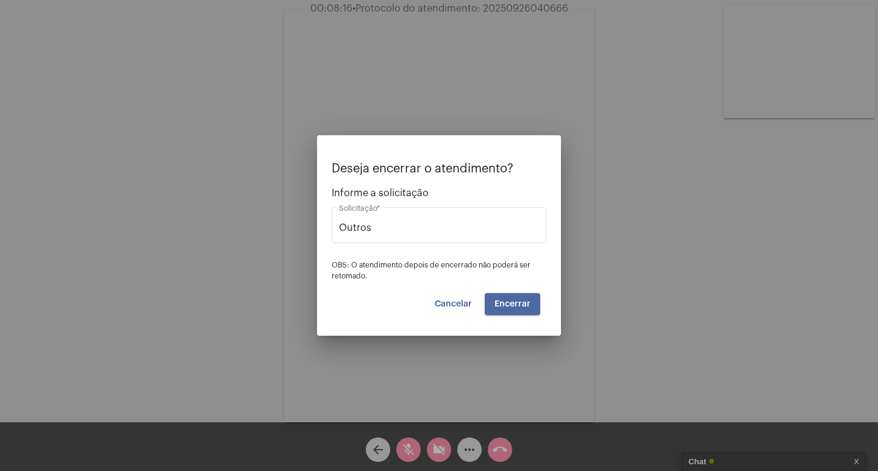
click at [531, 296] on button "Encerrar" at bounding box center [511, 304] width 55 height 22
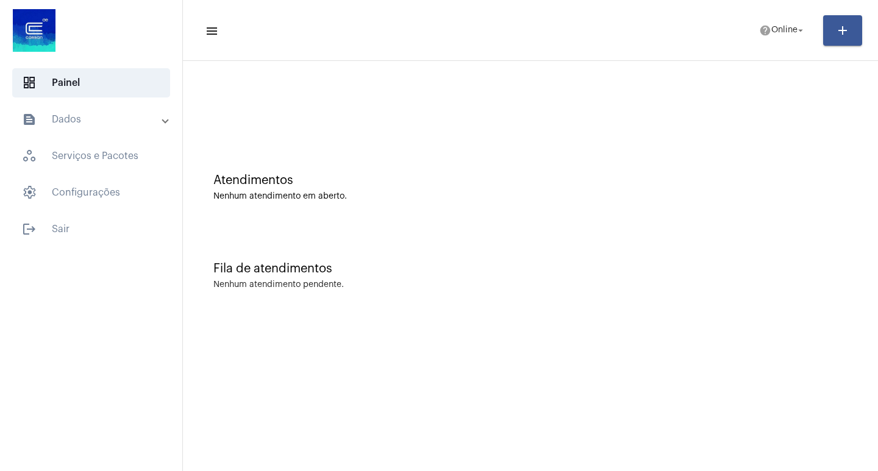
click at [51, 124] on mat-panel-title "text_snippet_outlined Dados" at bounding box center [92, 119] width 141 height 15
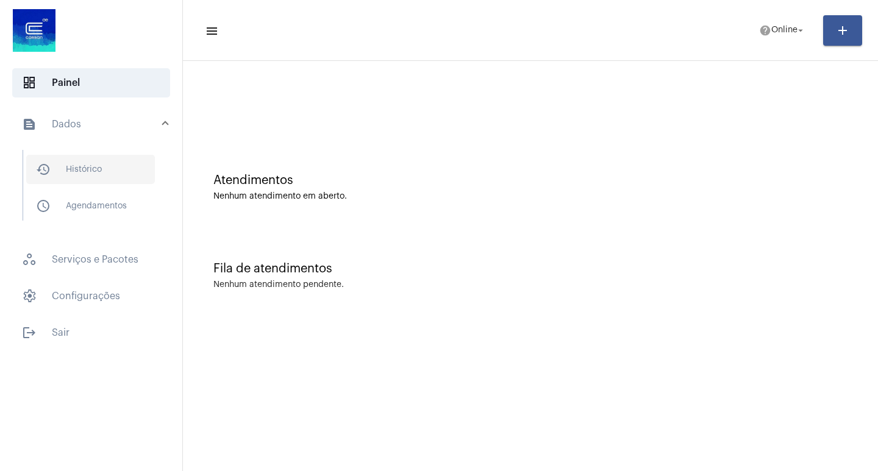
click at [59, 154] on mat-list "history_outlined Histórico schedule_outlined Agendamentos" at bounding box center [99, 185] width 153 height 71
click at [68, 165] on span "history_outlined Histórico" at bounding box center [90, 169] width 129 height 29
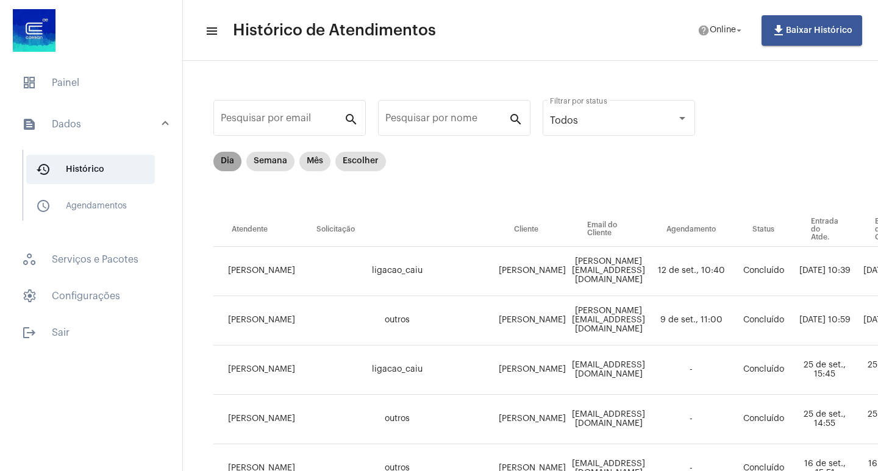
click at [222, 155] on mat-chip "Dia" at bounding box center [227, 162] width 28 height 20
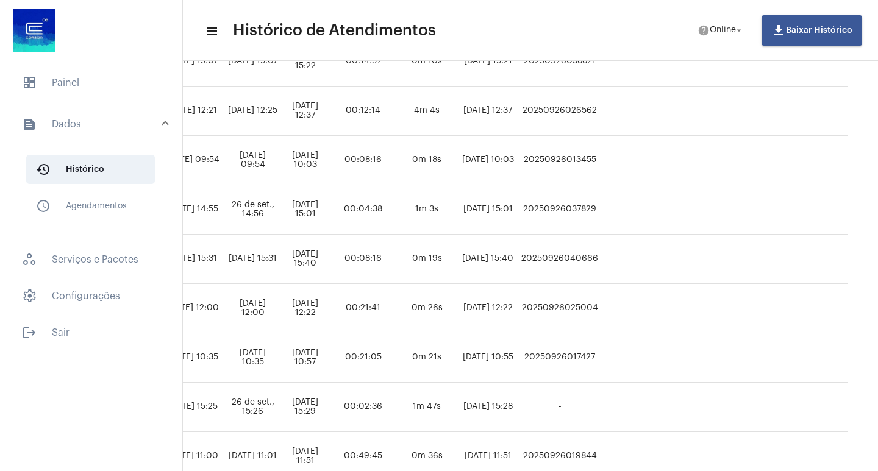
scroll to position [358, 676]
click at [601, 261] on td "20250926040666" at bounding box center [559, 259] width 83 height 49
copy td "20250926040666"
click at [101, 62] on div at bounding box center [91, 31] width 182 height 63
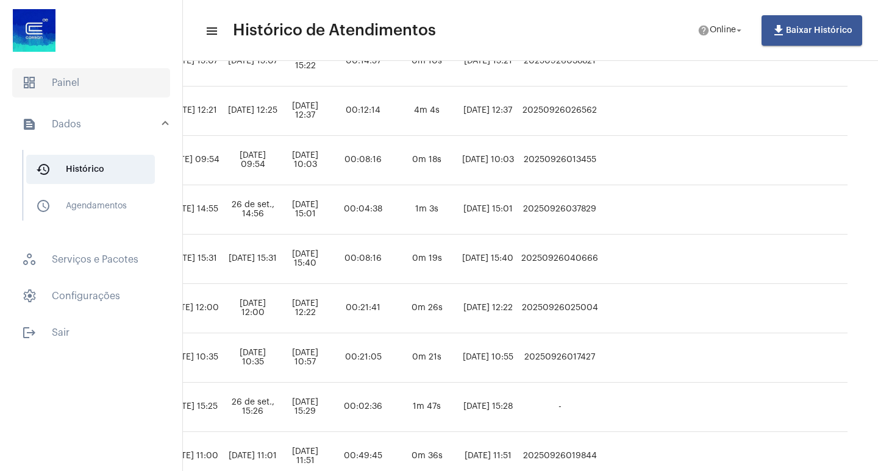
click at [101, 68] on span "dashboard Painel" at bounding box center [91, 82] width 158 height 29
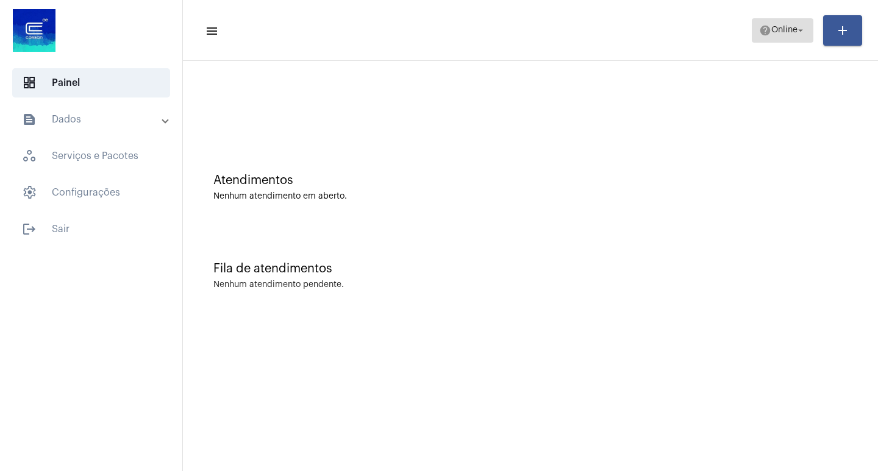
click at [753, 38] on button "help Online arrow_drop_down" at bounding box center [782, 30] width 62 height 24
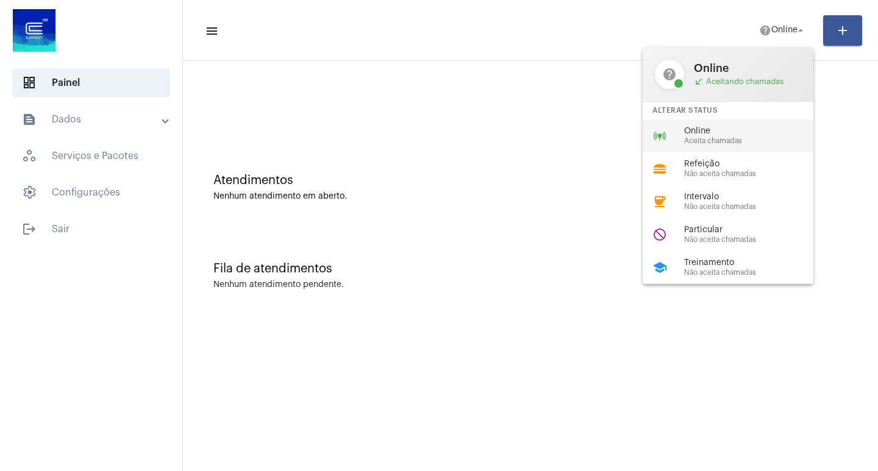
click at [731, 121] on div "online_prediction Online Aceita chamadas" at bounding box center [737, 135] width 190 height 33
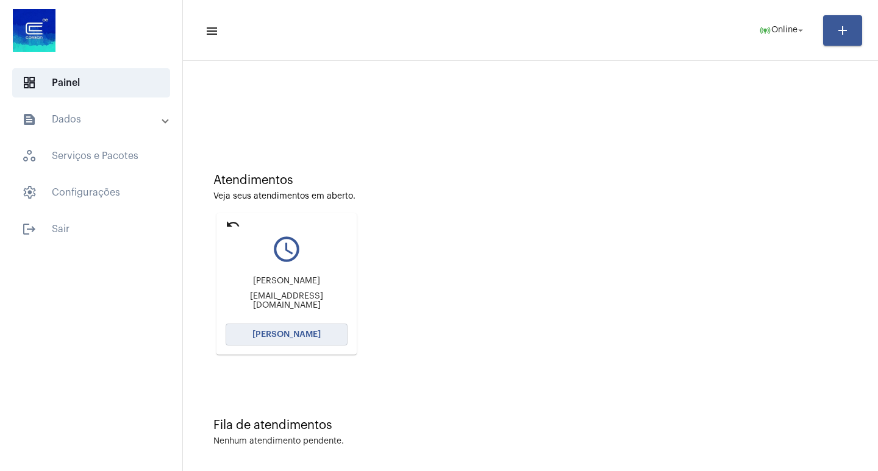
click at [289, 330] on button "[PERSON_NAME]" at bounding box center [286, 335] width 122 height 22
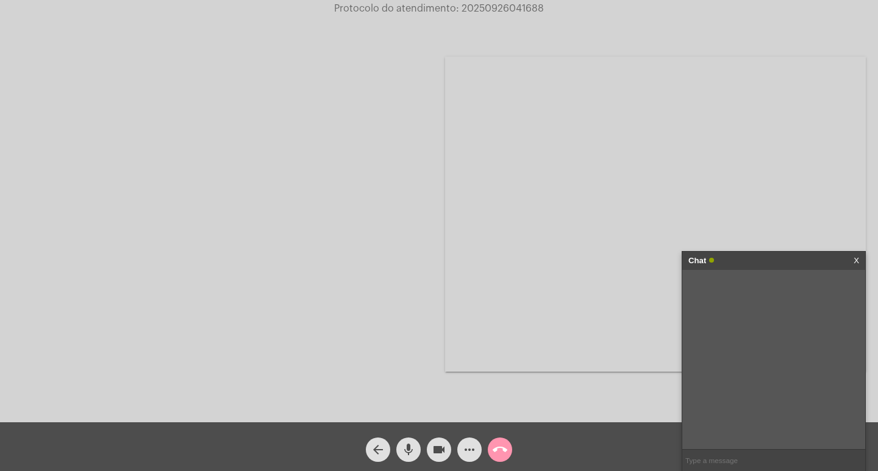
click at [786, 257] on div "Chat" at bounding box center [760, 261] width 145 height 18
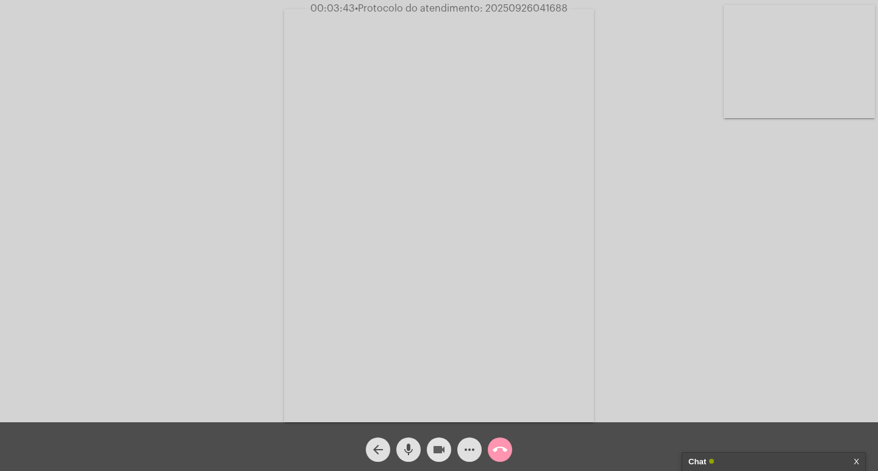
click at [438, 446] on mat-icon "videocam" at bounding box center [438, 449] width 15 height 15
click at [413, 441] on span "mic" at bounding box center [408, 450] width 15 height 24
click at [448, 449] on button "videocam_off" at bounding box center [439, 450] width 24 height 24
click at [417, 450] on button "mic_off" at bounding box center [408, 450] width 24 height 24
click at [524, 5] on span "• Protocolo do atendimento: 20250926041688" at bounding box center [461, 9] width 213 height 10
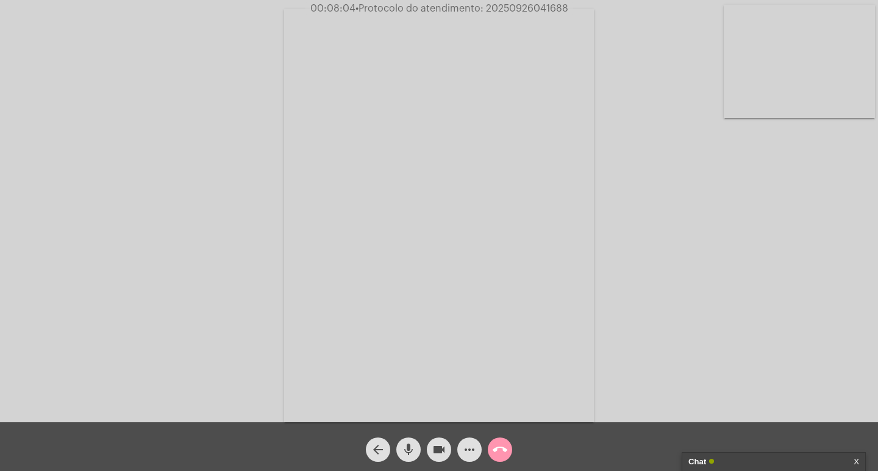
click at [524, 5] on span "• Protocolo do atendimento: 20250926041688" at bounding box center [461, 9] width 213 height 10
copy span "20250926041688"
click at [460, 453] on button "more_horiz" at bounding box center [469, 450] width 24 height 24
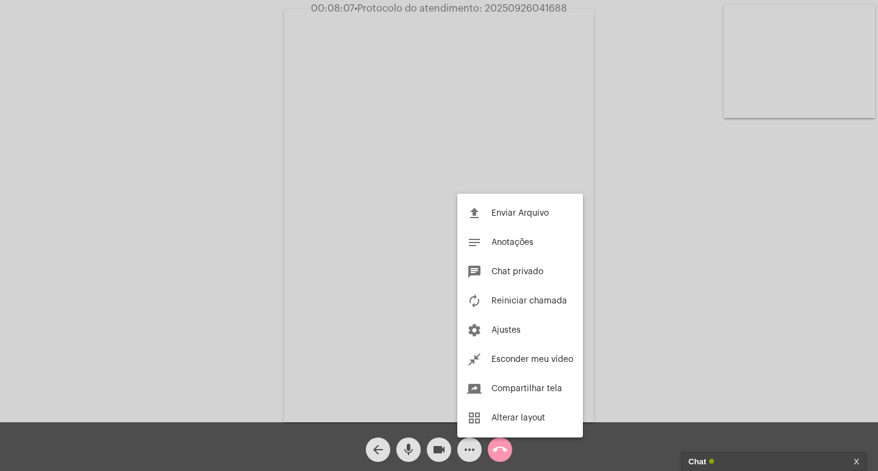
click at [758, 452] on div at bounding box center [439, 235] width 878 height 471
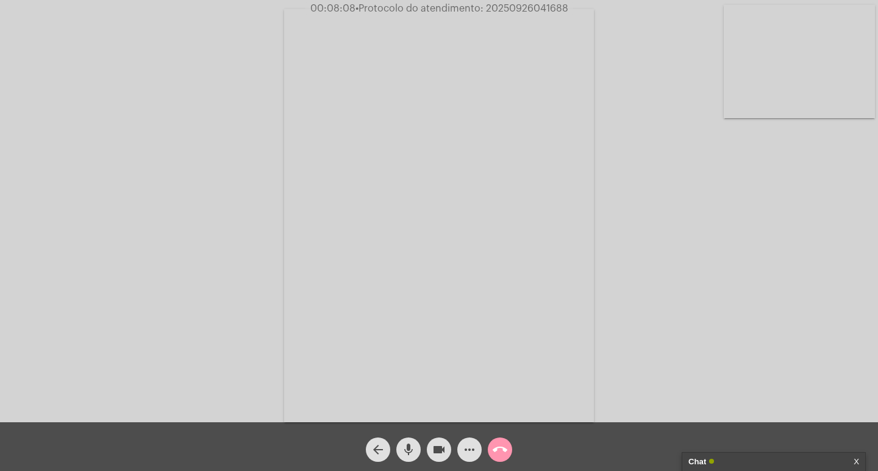
click at [758, 452] on div "arrow_back mic videocam more_horiz call_end" at bounding box center [439, 446] width 878 height 49
click at [752, 462] on div "Chat" at bounding box center [760, 462] width 145 height 18
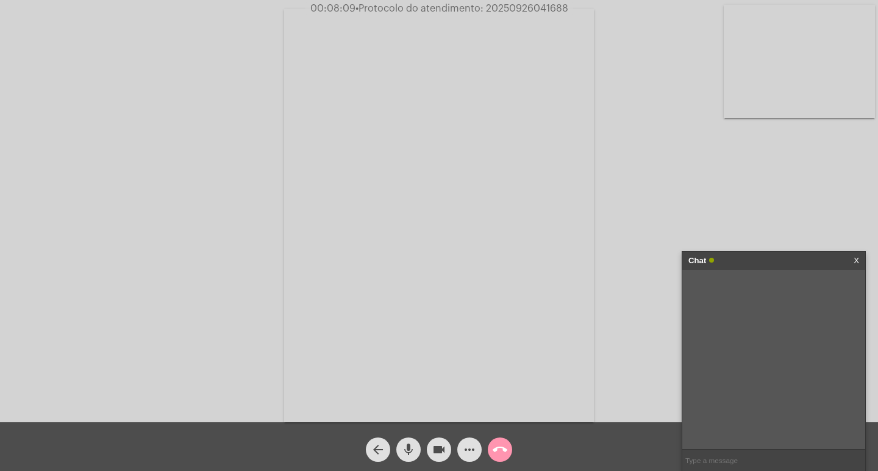
click at [750, 462] on input "text" at bounding box center [773, 460] width 183 height 21
paste input "20250926041688"
type input "20250926041688"
click at [750, 462] on input "20250926041688" at bounding box center [773, 460] width 183 height 21
click at [722, 260] on div "Chat" at bounding box center [760, 261] width 145 height 18
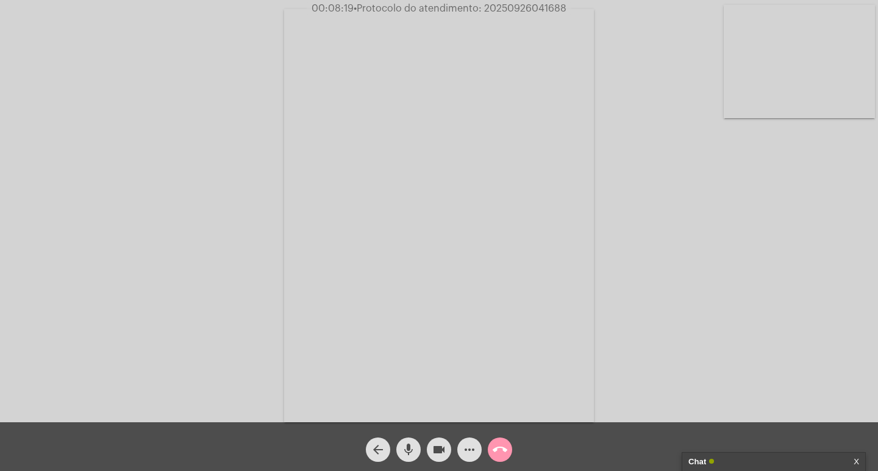
click at [441, 446] on mat-icon "videocam" at bounding box center [438, 449] width 15 height 15
click at [412, 445] on mat-icon "mic" at bounding box center [408, 449] width 15 height 15
click at [494, 449] on mat-icon "call_end" at bounding box center [499, 449] width 15 height 15
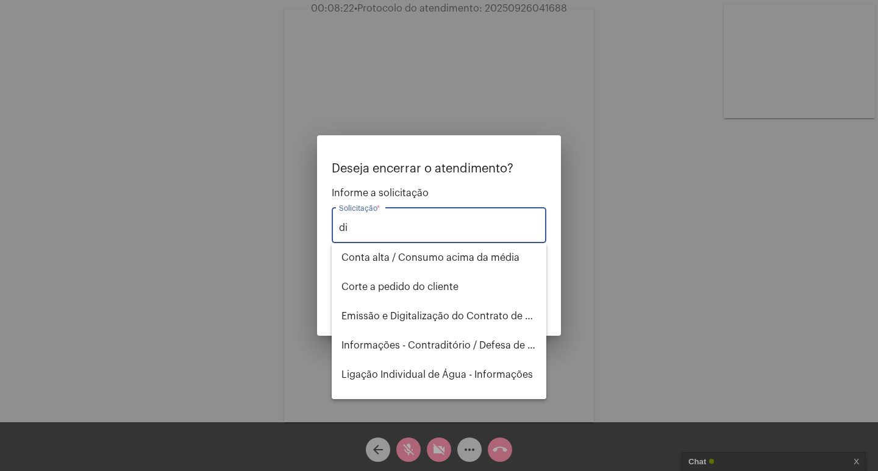
type input "d"
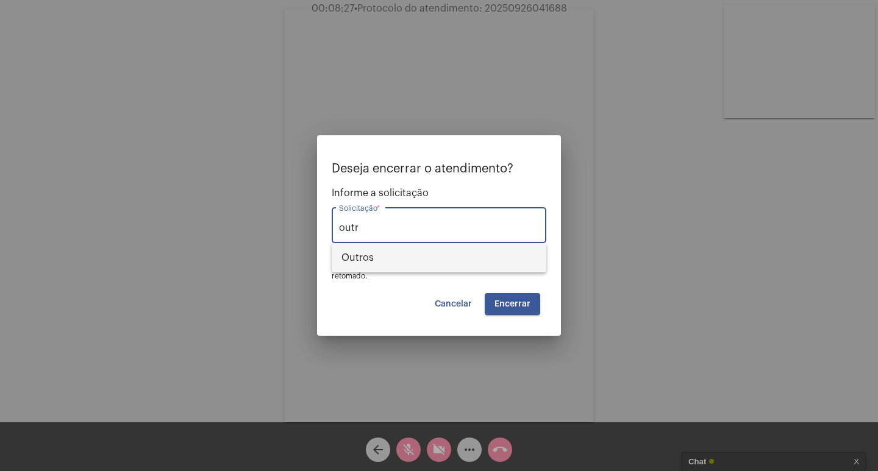
click at [452, 253] on span "Outros" at bounding box center [438, 257] width 195 height 29
type input "Outros"
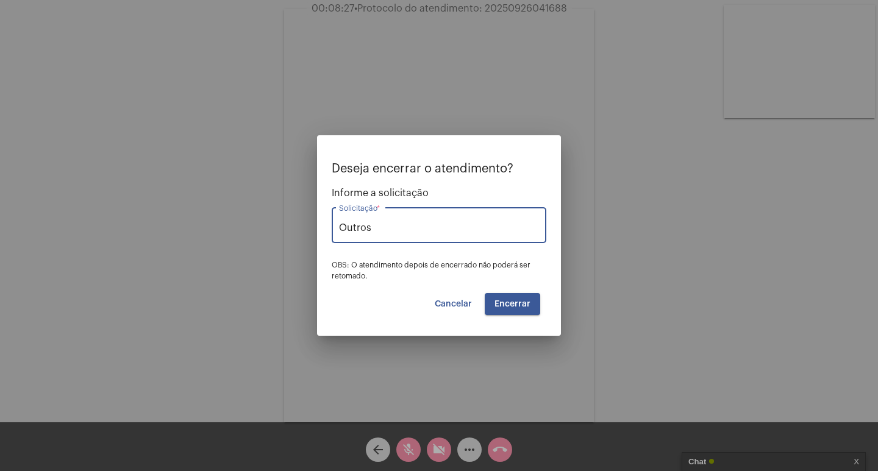
click at [501, 303] on span "Encerrar" at bounding box center [512, 304] width 36 height 9
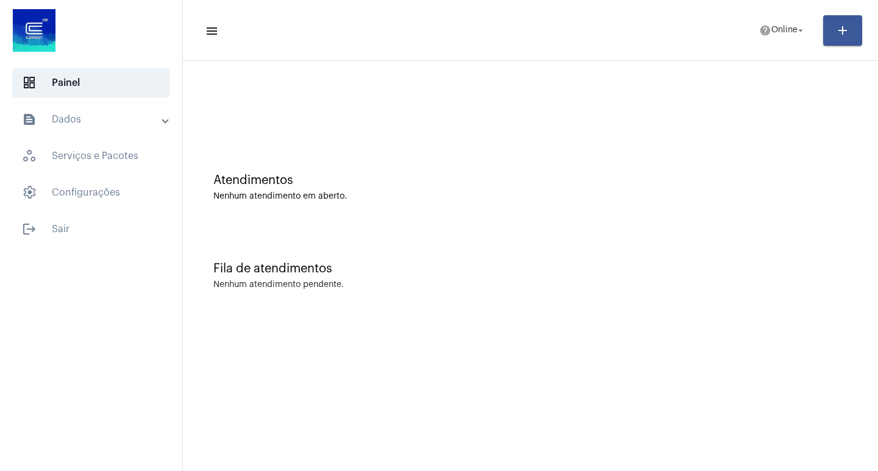
click at [74, 102] on mat-list "dashboard Painel text_snippet_outlined Dados history_outlined Histórico schedul…" at bounding box center [91, 153] width 182 height 180
click at [77, 122] on mat-panel-title "text_snippet_outlined Dados" at bounding box center [92, 119] width 141 height 15
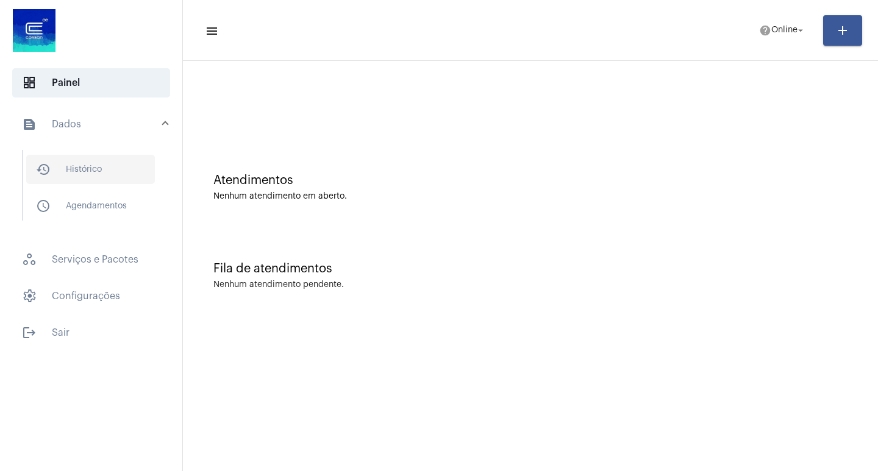
click at [87, 162] on span "history_outlined Histórico" at bounding box center [90, 169] width 129 height 29
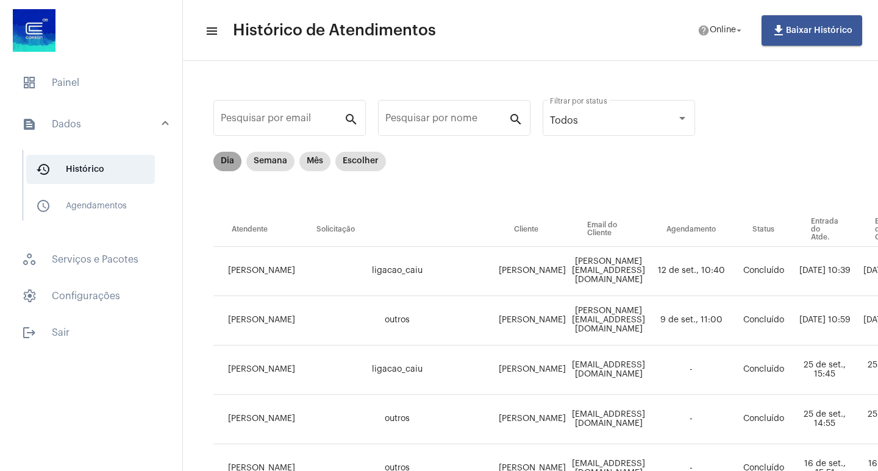
click at [228, 170] on mat-chip "Dia" at bounding box center [227, 162] width 28 height 20
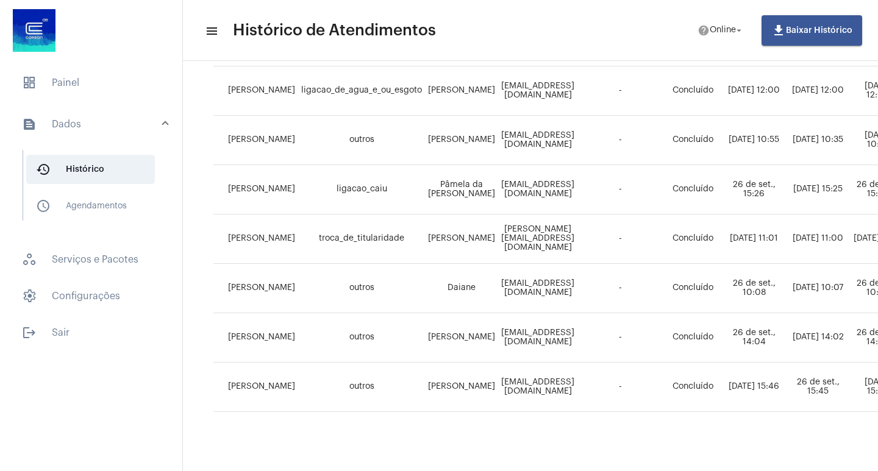
scroll to position [590, 0]
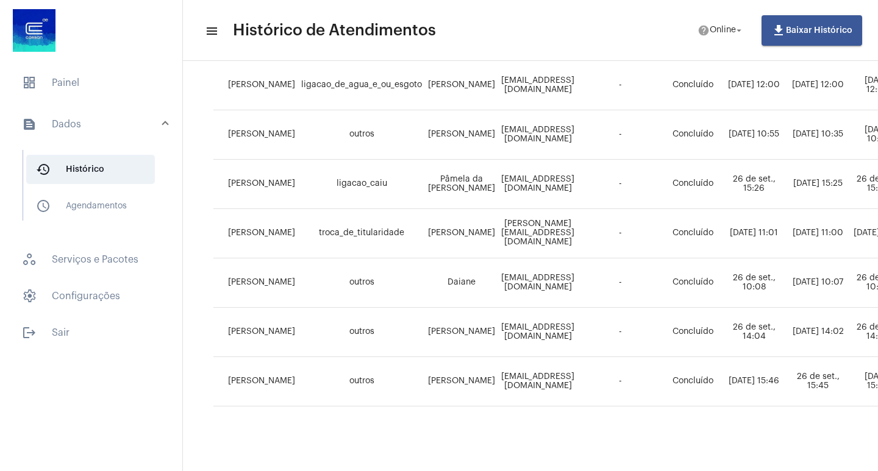
drag, startPoint x: 489, startPoint y: 460, endPoint x: 750, endPoint y: 430, distance: 262.6
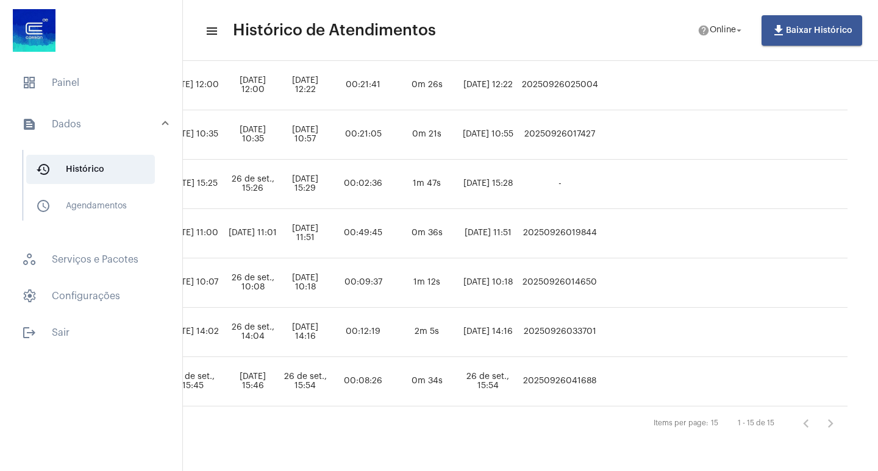
click at [579, 357] on td "20250926041688" at bounding box center [559, 381] width 83 height 49
copy td "20250926041688"
click at [171, 68] on mat-list "dashboard Painel text_snippet_outlined Dados history_outlined Histórico schedul…" at bounding box center [91, 205] width 182 height 284
click at [164, 73] on span "dashboard Painel" at bounding box center [91, 82] width 158 height 29
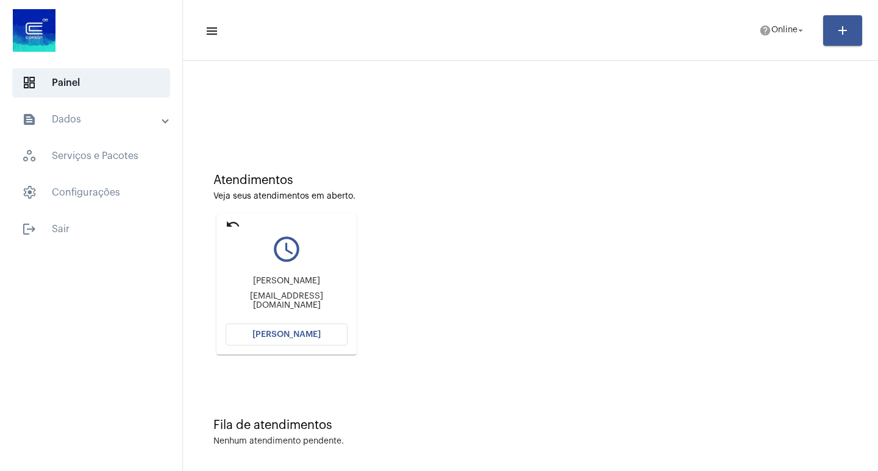
click at [230, 333] on button "[PERSON_NAME]" at bounding box center [286, 335] width 122 height 22
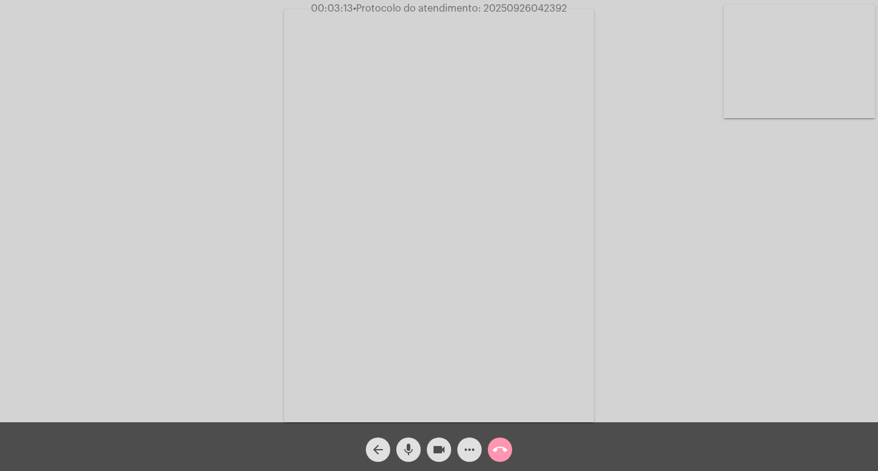
click at [511, 6] on span "• Protocolo do atendimento: 20250926042392" at bounding box center [460, 9] width 214 height 10
click at [468, 441] on span "more_horiz" at bounding box center [469, 450] width 15 height 24
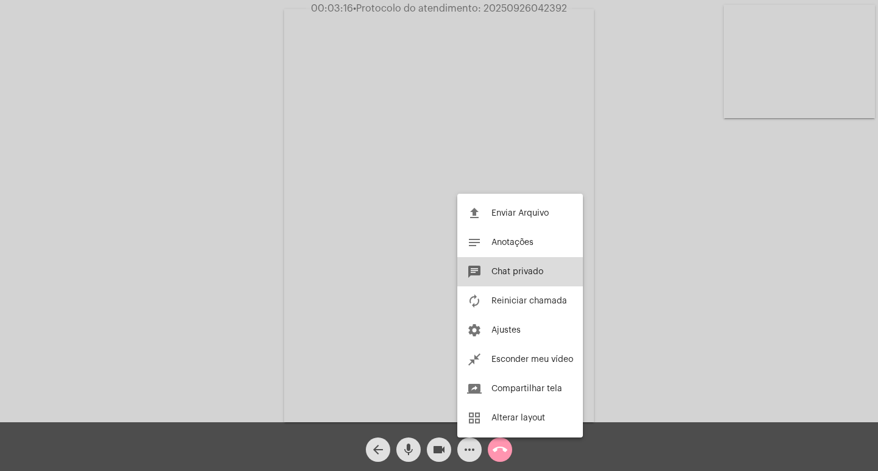
click at [527, 265] on button "chat Chat privado" at bounding box center [520, 271] width 126 height 29
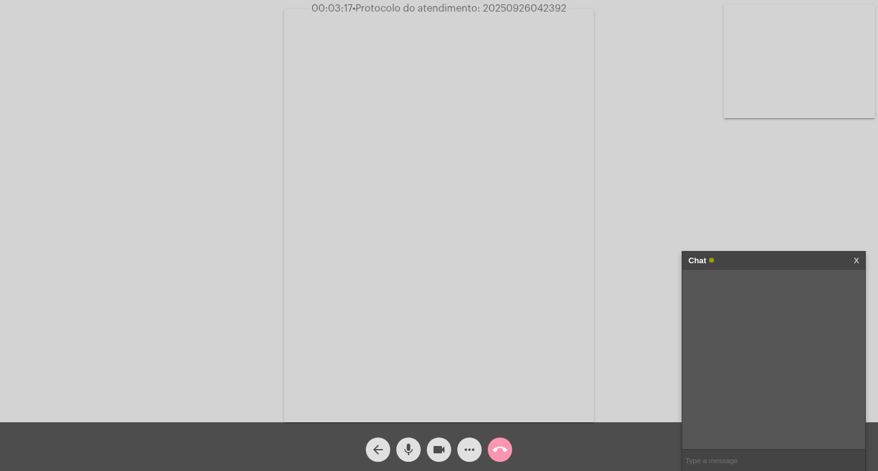
click at [705, 468] on input "text" at bounding box center [773, 460] width 183 height 21
paste input "20250926042392"
type input "20250926042392"
click at [776, 456] on input "20250926042392" at bounding box center [773, 460] width 183 height 21
click at [757, 255] on div "Chat" at bounding box center [760, 261] width 145 height 18
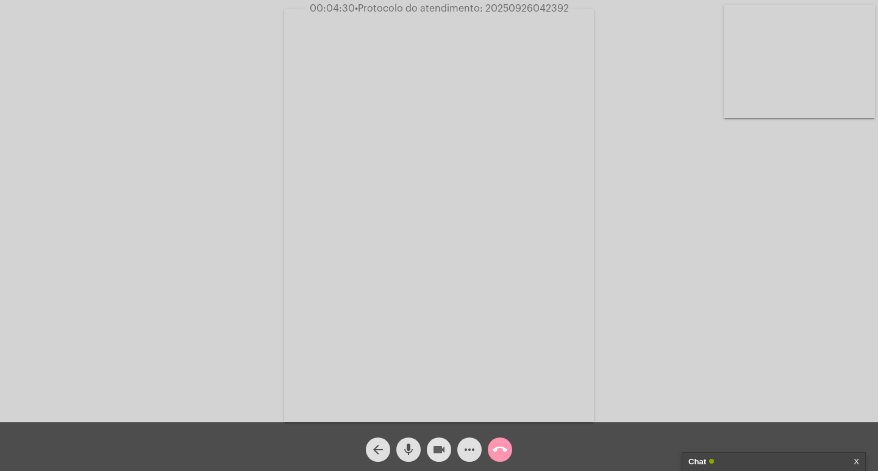
click at [441, 446] on mat-icon "videocam" at bounding box center [438, 449] width 15 height 15
click at [412, 449] on mat-icon "mic" at bounding box center [408, 449] width 15 height 15
click at [488, 447] on button "call_end" at bounding box center [500, 450] width 24 height 24
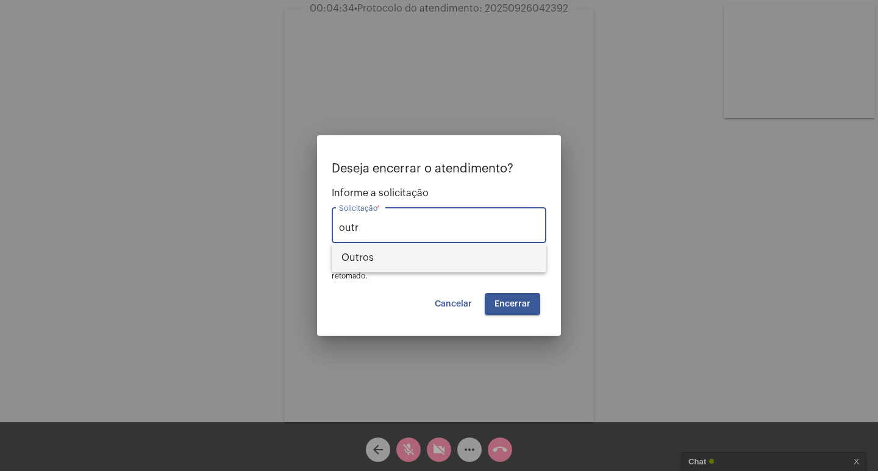
click at [432, 251] on span "Outros" at bounding box center [438, 257] width 195 height 29
type input "Outros"
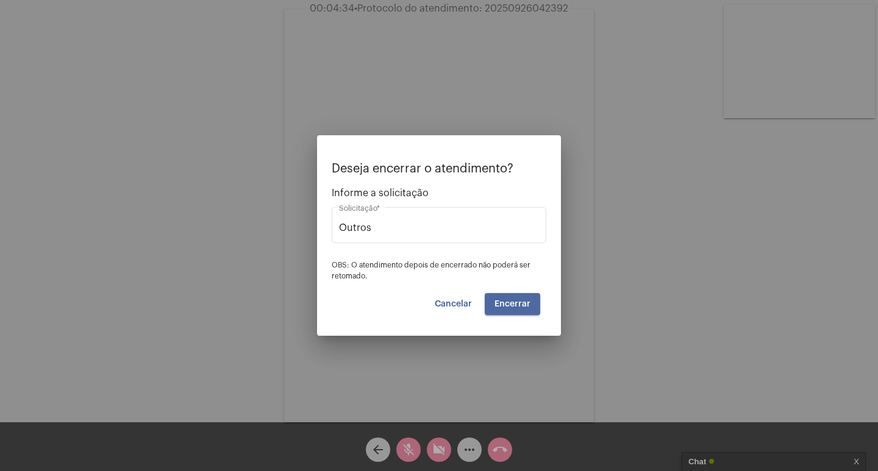
click at [514, 303] on span "Encerrar" at bounding box center [512, 304] width 36 height 9
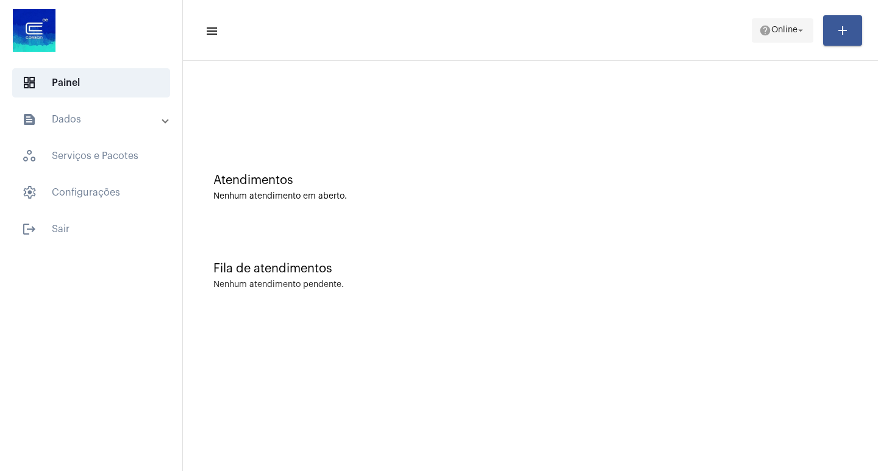
click at [773, 23] on span "help Online arrow_drop_down" at bounding box center [782, 30] width 47 height 22
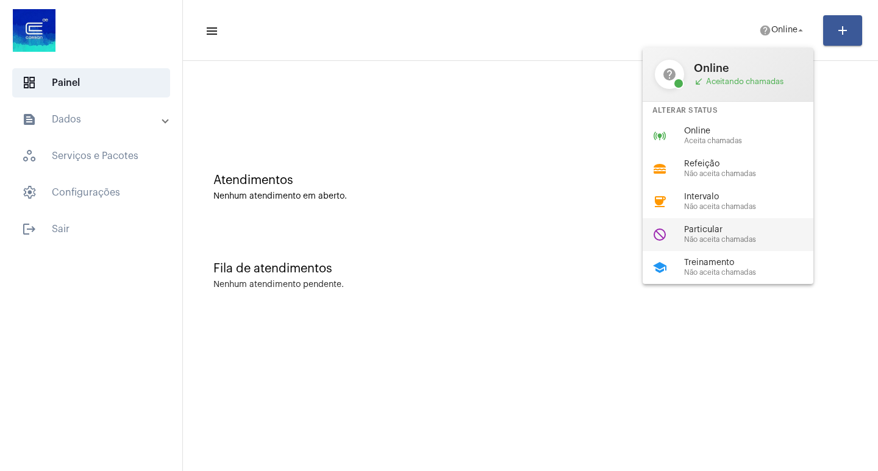
click at [733, 236] on span "Não aceita chamadas" at bounding box center [753, 240] width 139 height 8
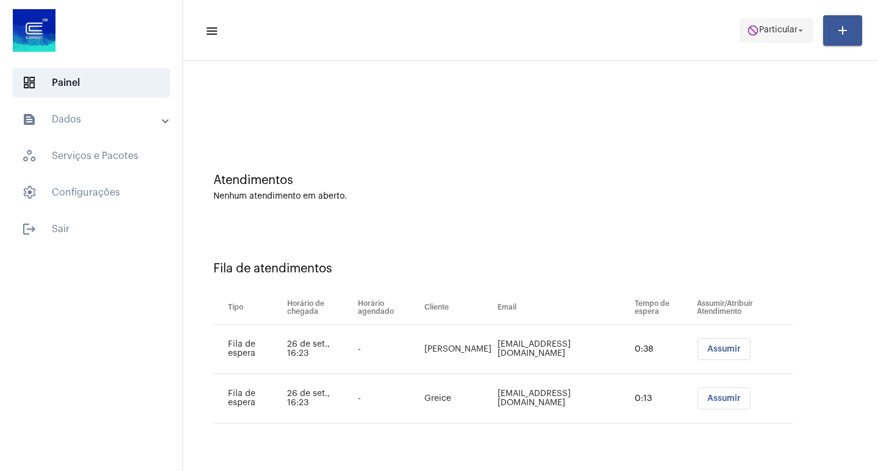
click at [747, 35] on mat-icon "do_not_disturb" at bounding box center [753, 30] width 12 height 12
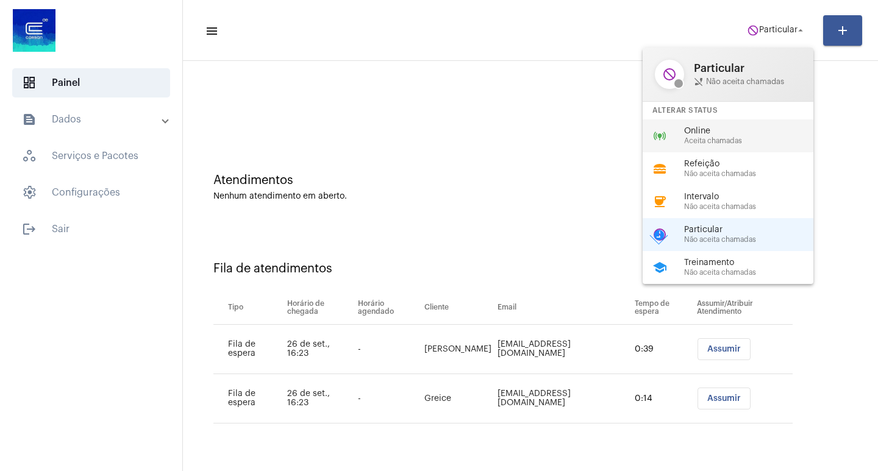
click at [736, 133] on span "Online" at bounding box center [753, 131] width 139 height 9
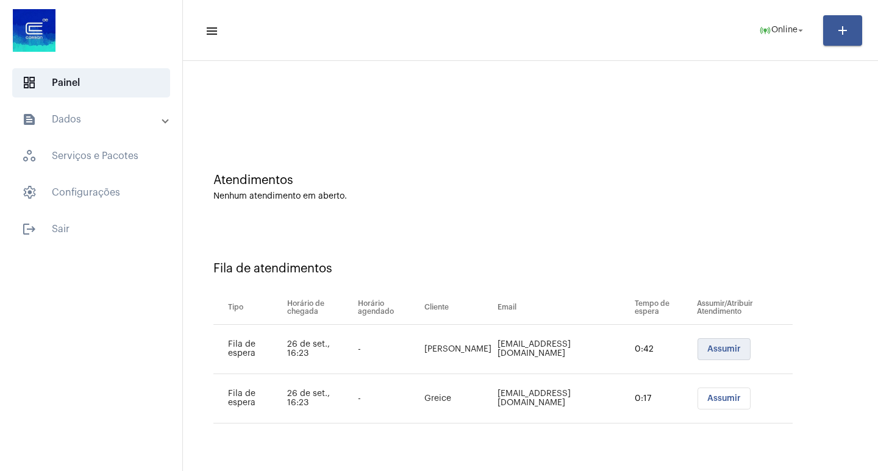
click at [704, 349] on button "Assumir" at bounding box center [723, 349] width 53 height 22
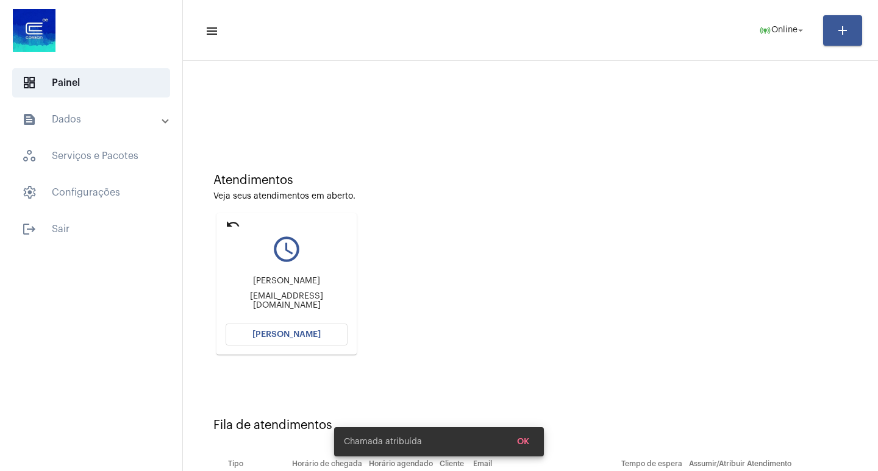
click at [344, 347] on mat-card "undo query_builder [PERSON_NAME] [EMAIL_ADDRESS][DOMAIN_NAME] Abrir Chamada" at bounding box center [286, 283] width 140 height 141
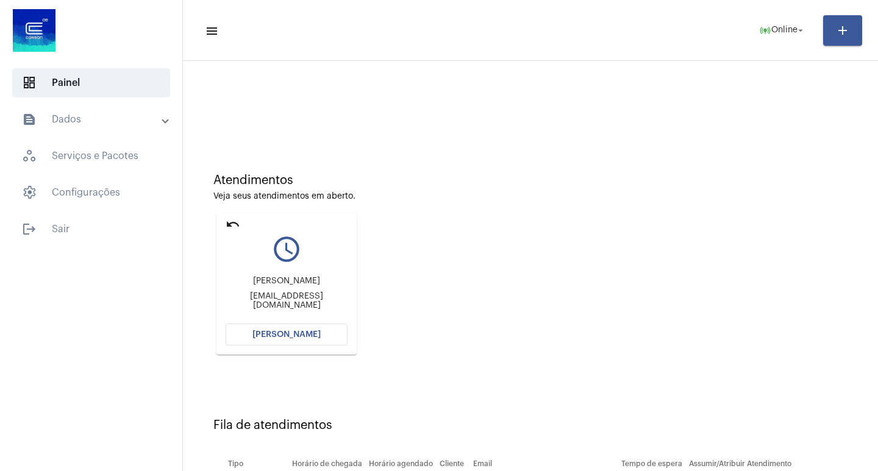
click at [333, 343] on button "[PERSON_NAME]" at bounding box center [286, 335] width 122 height 22
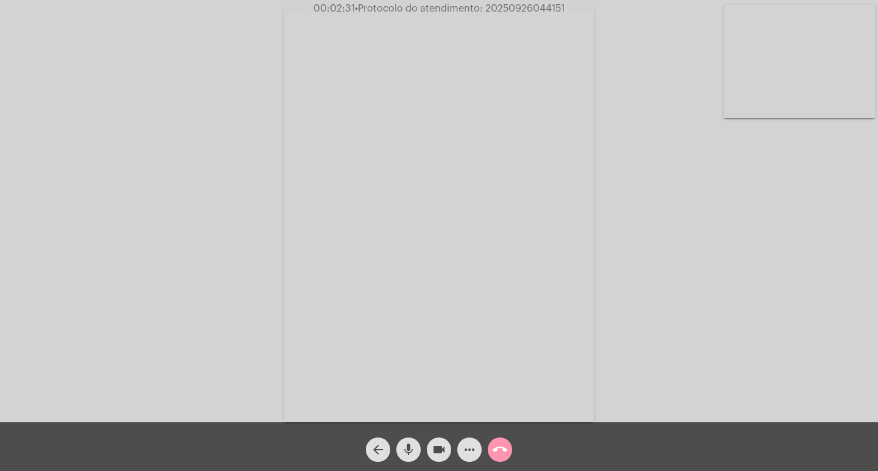
click at [445, 450] on mat-icon "videocam" at bounding box center [438, 449] width 15 height 15
click at [410, 438] on span "mic" at bounding box center [408, 450] width 15 height 24
click at [399, 450] on button "mic_off" at bounding box center [408, 450] width 24 height 24
click at [430, 455] on button "videocam_off" at bounding box center [439, 450] width 24 height 24
click at [467, 444] on mat-icon "more_horiz" at bounding box center [469, 449] width 15 height 15
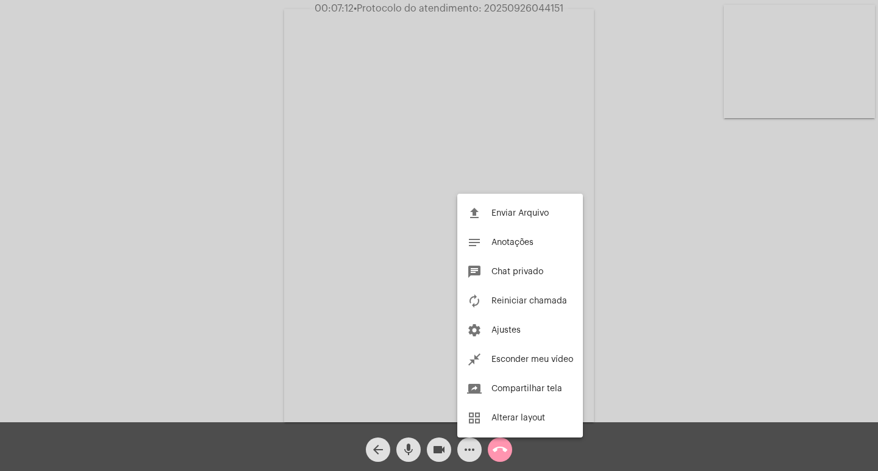
click at [294, 212] on div at bounding box center [439, 235] width 878 height 471
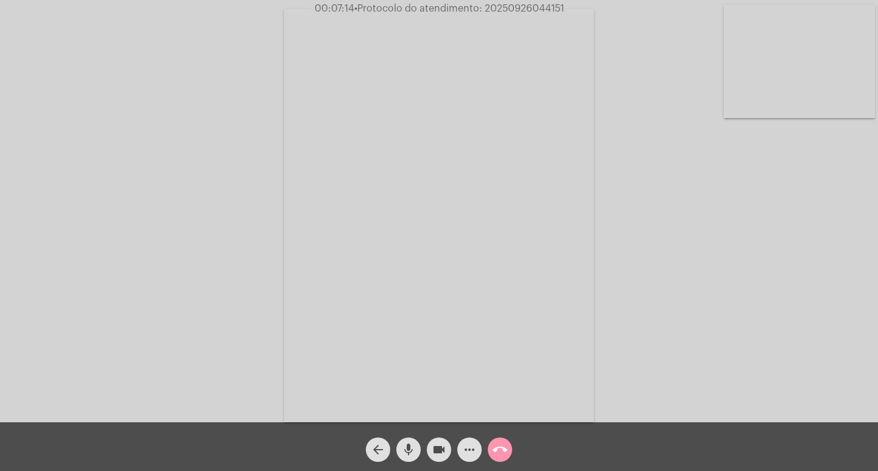
click at [436, 456] on mat-icon "videocam" at bounding box center [438, 449] width 15 height 15
click at [442, 441] on span "videocam_off" at bounding box center [438, 450] width 15 height 24
click at [436, 453] on mat-icon "videocam" at bounding box center [438, 449] width 15 height 15
click at [441, 451] on mat-icon "videocam_off" at bounding box center [438, 449] width 15 height 15
click at [433, 458] on span "videocam" at bounding box center [438, 450] width 15 height 24
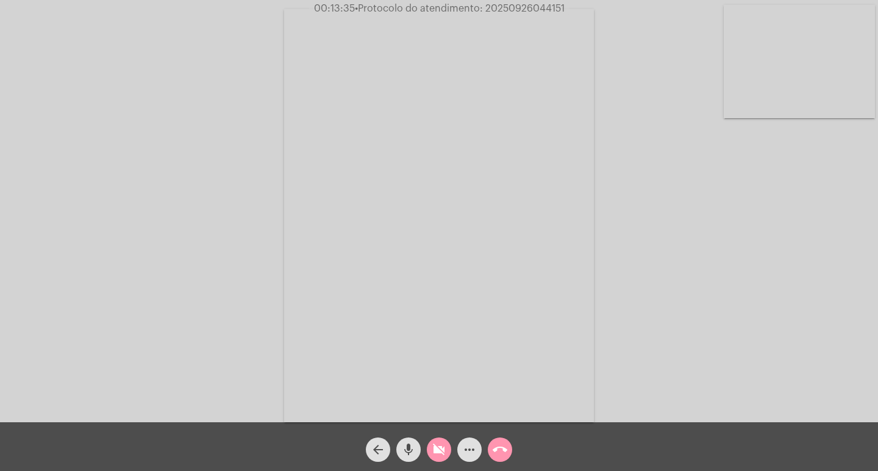
click at [445, 446] on mat-icon "videocam_off" at bounding box center [438, 449] width 15 height 15
click at [438, 454] on mat-icon "videocam" at bounding box center [438, 449] width 15 height 15
click at [438, 454] on mat-icon "videocam_off" at bounding box center [438, 449] width 15 height 15
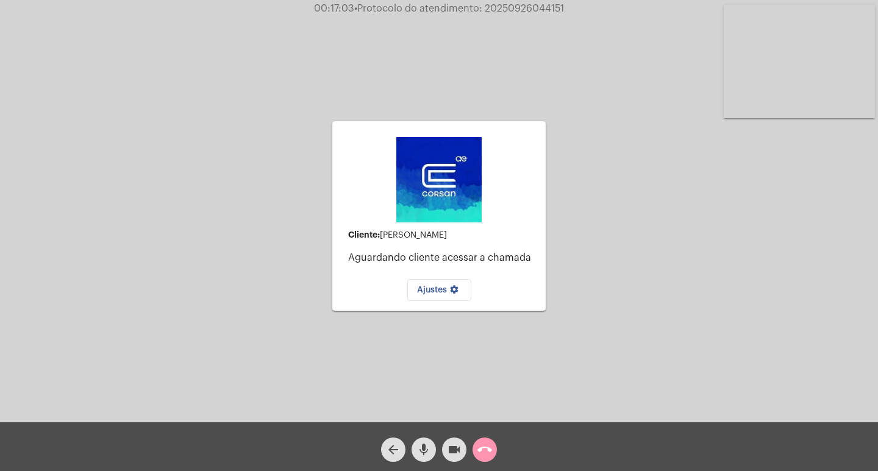
click at [180, 259] on div "Cliente: [PERSON_NAME] cliente acessar a chamada Ajustes settings Acessando Câm…" at bounding box center [438, 214] width 875 height 422
click at [491, 436] on div "call_end" at bounding box center [484, 446] width 30 height 30
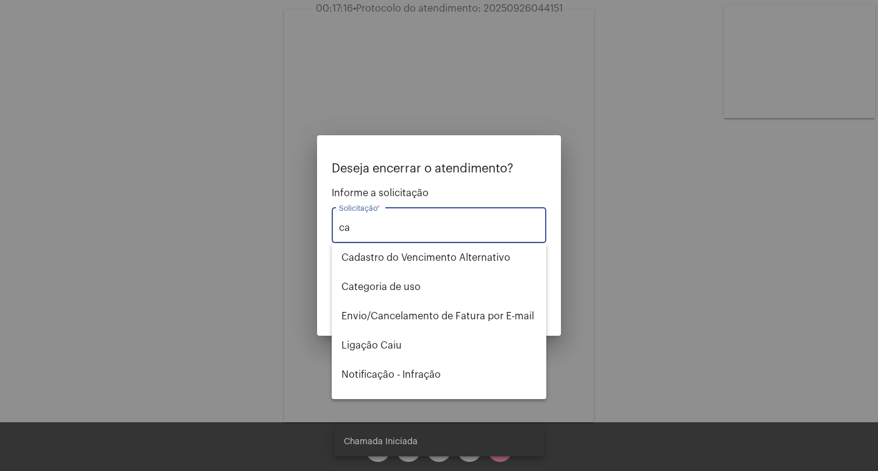
type input "ca"
click at [263, 260] on div at bounding box center [439, 235] width 878 height 471
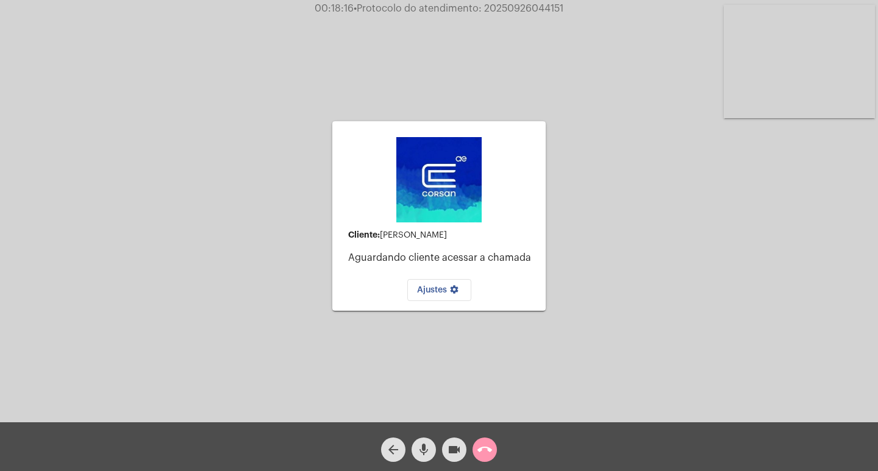
click at [479, 445] on mat-icon "call_end" at bounding box center [484, 449] width 15 height 15
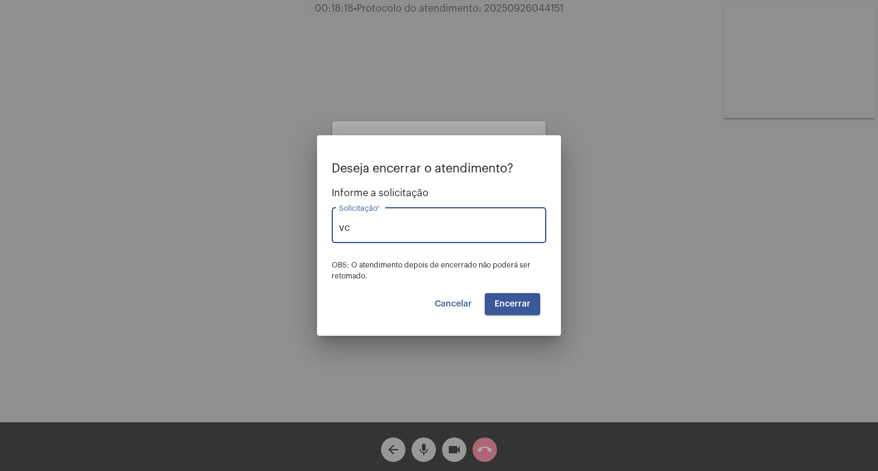
type input "v"
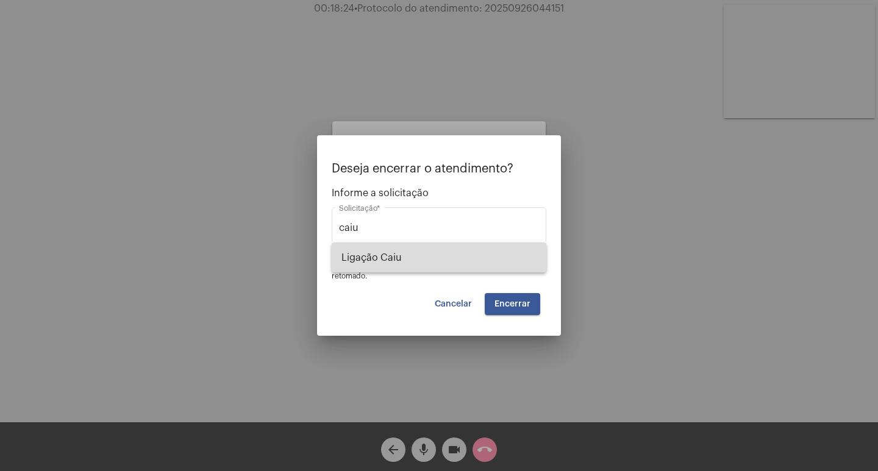
click at [501, 245] on span "Ligação Caiu" at bounding box center [438, 257] width 195 height 29
type input "Ligação Caiu"
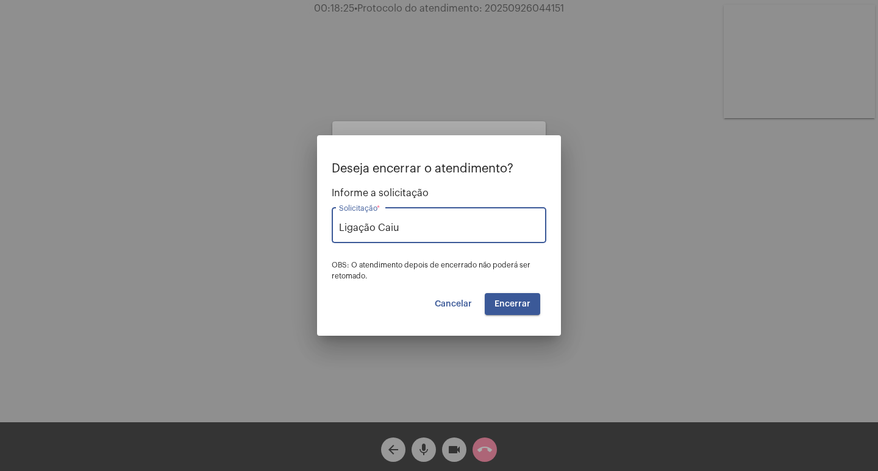
click at [519, 296] on button "Encerrar" at bounding box center [511, 304] width 55 height 22
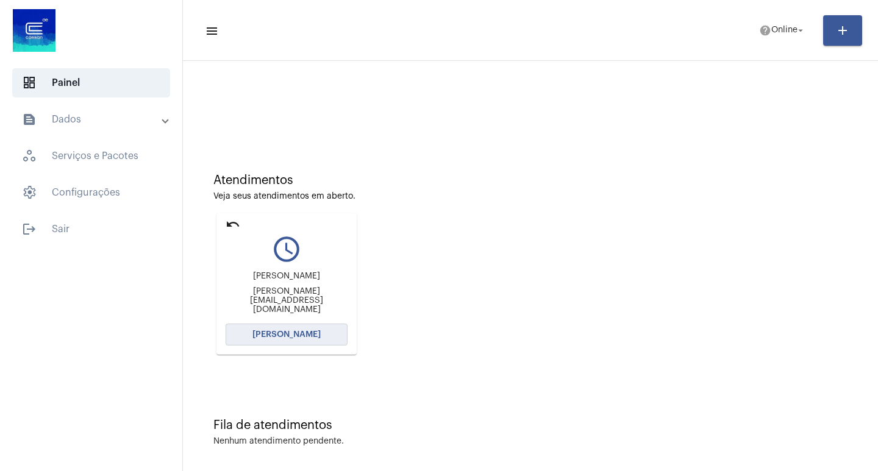
click at [295, 324] on button "[PERSON_NAME]" at bounding box center [286, 335] width 122 height 22
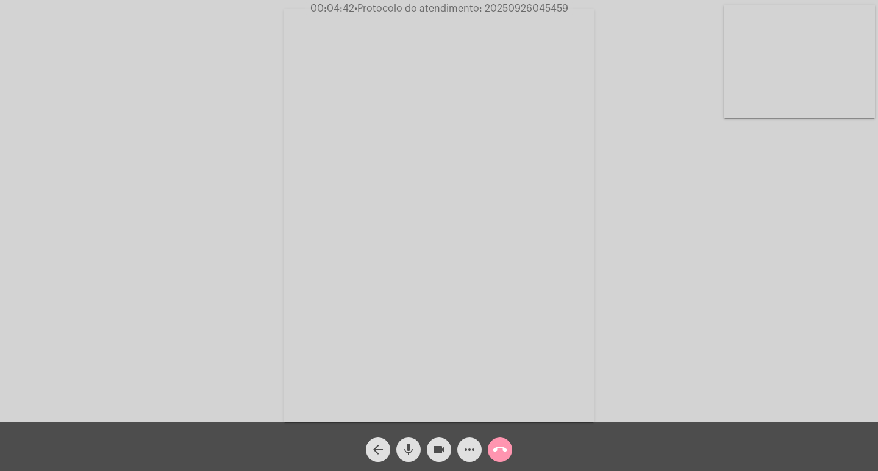
click at [508, 9] on span "• Protocolo do atendimento: 20250926045459" at bounding box center [461, 9] width 214 height 10
click at [521, 20] on video at bounding box center [439, 215] width 310 height 413
click at [521, 20] on div "Acessando Câmera e Microfone..." at bounding box center [438, 213] width 875 height 422
click at [284, 157] on video at bounding box center [204, 214] width 310 height 413
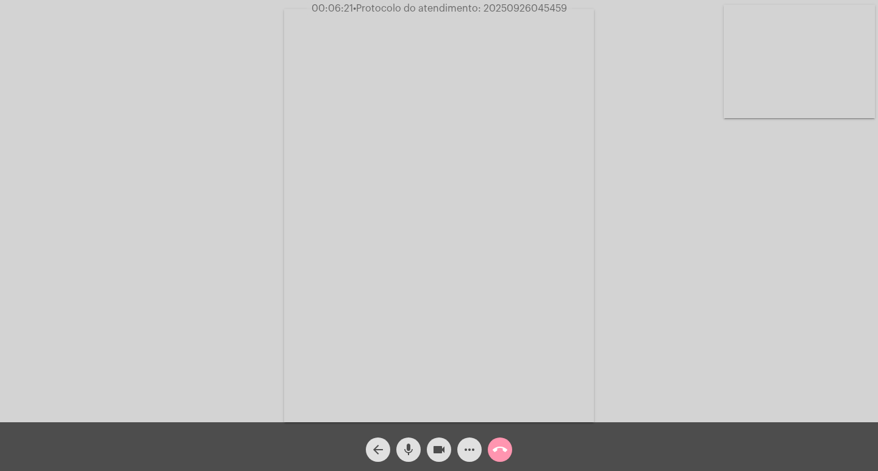
click at [505, 11] on span "• Protocolo do atendimento: 20250926045459" at bounding box center [460, 9] width 214 height 10
click at [463, 451] on mat-icon "more_horiz" at bounding box center [469, 449] width 15 height 15
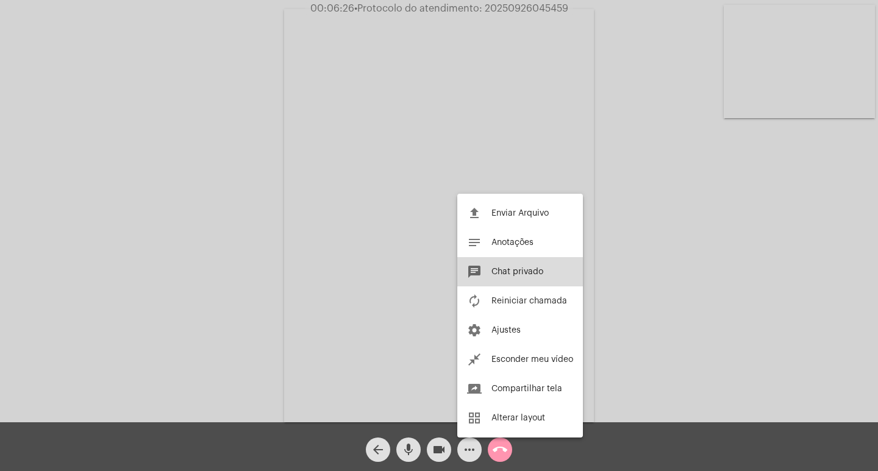
click at [541, 282] on button "chat Chat privado" at bounding box center [520, 271] width 126 height 29
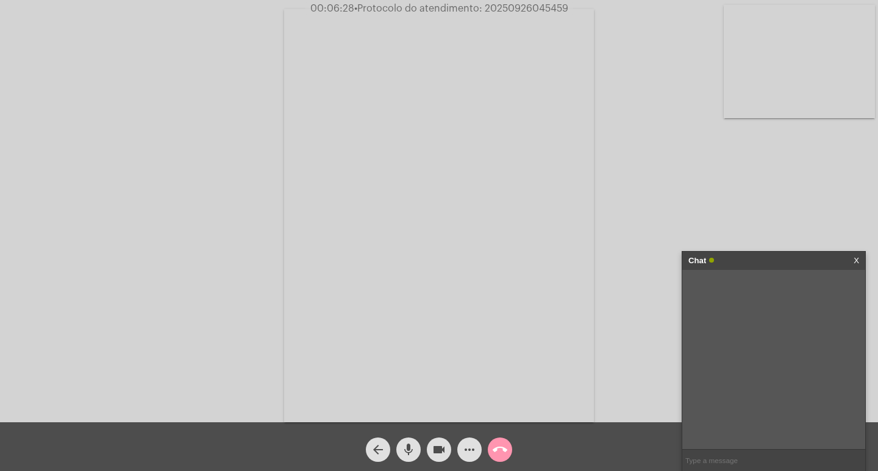
click at [700, 454] on input "text" at bounding box center [773, 460] width 183 height 21
click at [701, 458] on input "text" at bounding box center [773, 460] width 183 height 21
paste input "20250926045459"
type input "20250926045459"
click at [751, 252] on div "Chat" at bounding box center [760, 261] width 145 height 18
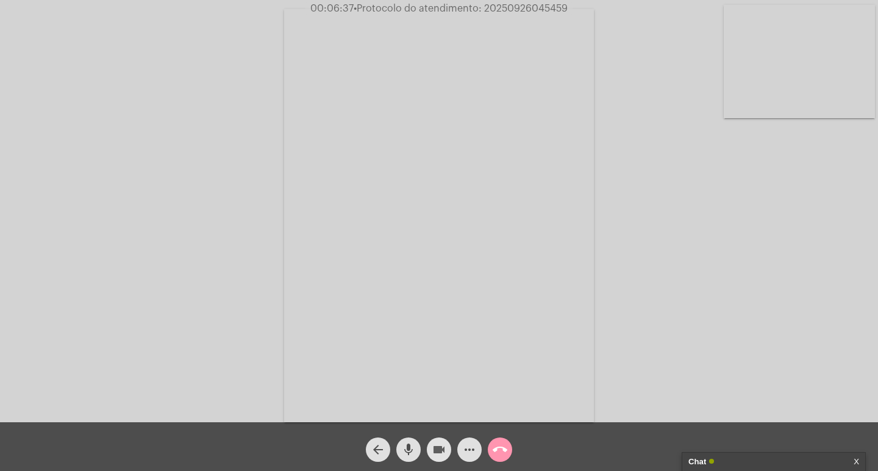
click at [438, 453] on mat-icon "videocam" at bounding box center [438, 449] width 15 height 15
click at [416, 453] on button "mic" at bounding box center [408, 450] width 24 height 24
click at [492, 453] on mat-icon "call_end" at bounding box center [499, 449] width 15 height 15
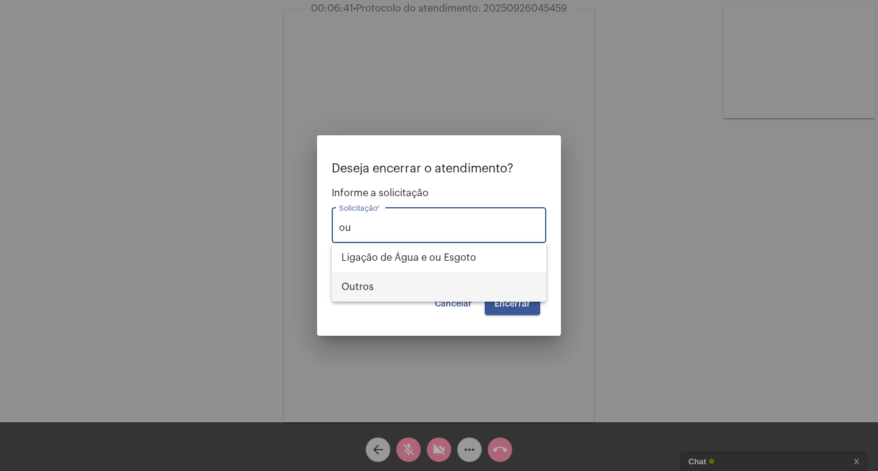
click at [492, 289] on span "Outros" at bounding box center [438, 286] width 195 height 29
type input "Outros"
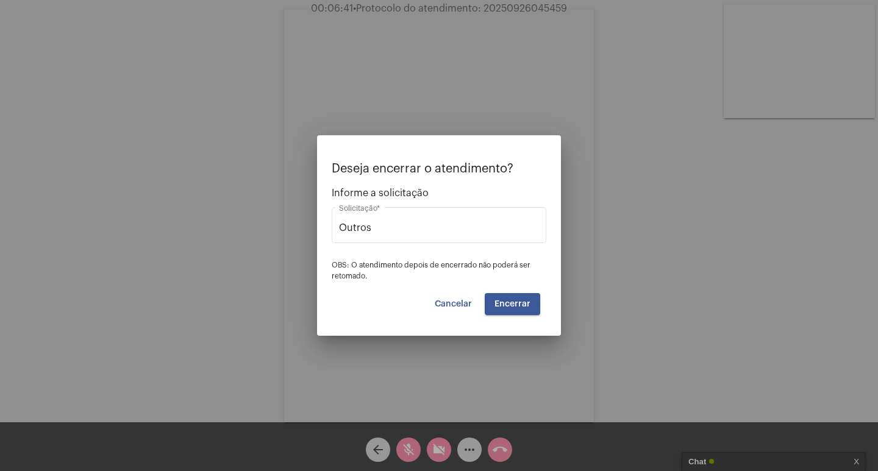
click at [504, 316] on mat-dialog-container "Deseja encerrar o atendimento? Informe a solicitação Outros Solicitação * OBS: …" at bounding box center [439, 235] width 244 height 200
click at [506, 308] on button "Encerrar" at bounding box center [511, 304] width 55 height 22
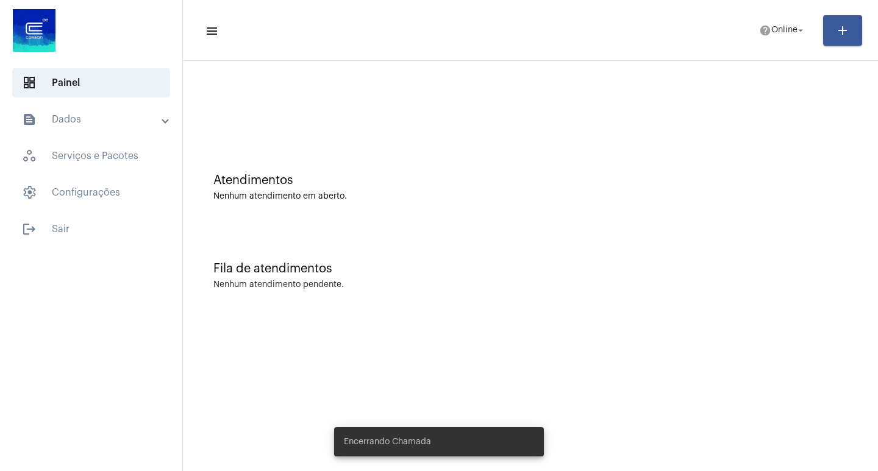
drag, startPoint x: 771, startPoint y: 109, endPoint x: 764, endPoint y: 69, distance: 40.9
click at [769, 104] on div at bounding box center [530, 108] width 634 height 9
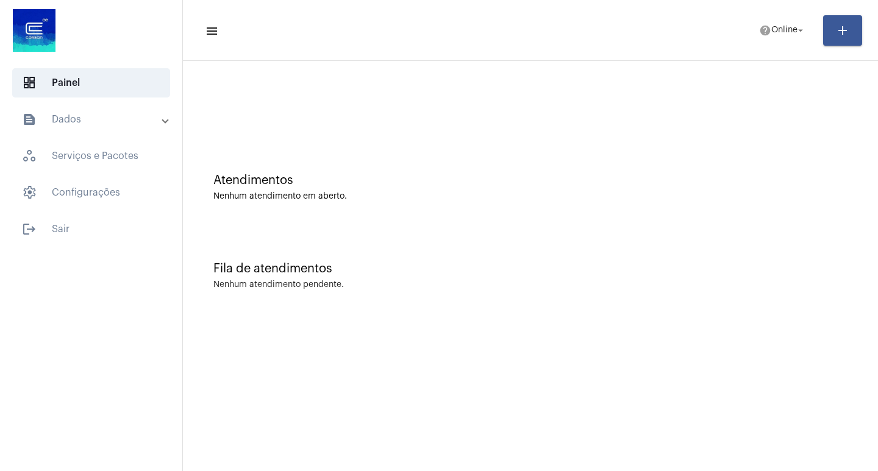
click at [762, 46] on mat-toolbar-row "menu help Online arrow_drop_down add" at bounding box center [530, 30] width 695 height 39
click at [795, 29] on mat-icon "arrow_drop_down" at bounding box center [800, 30] width 11 height 11
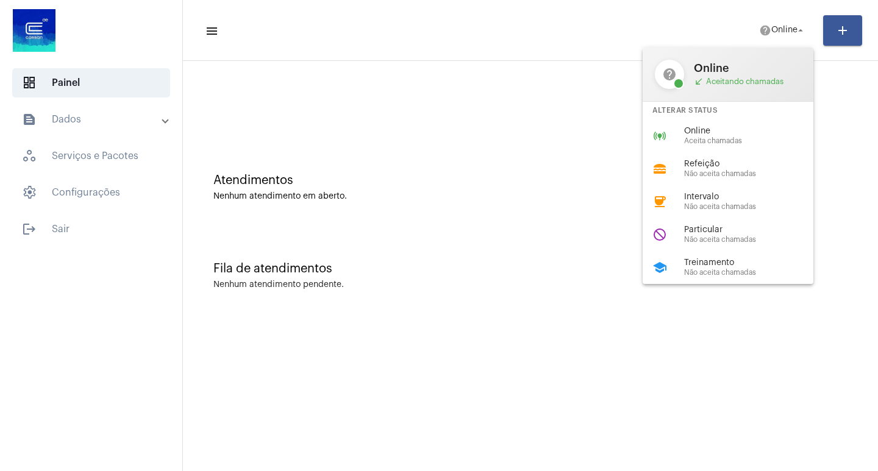
click at [761, 230] on div "do_not_disturb Particular Não aceita chamadas" at bounding box center [737, 234] width 190 height 33
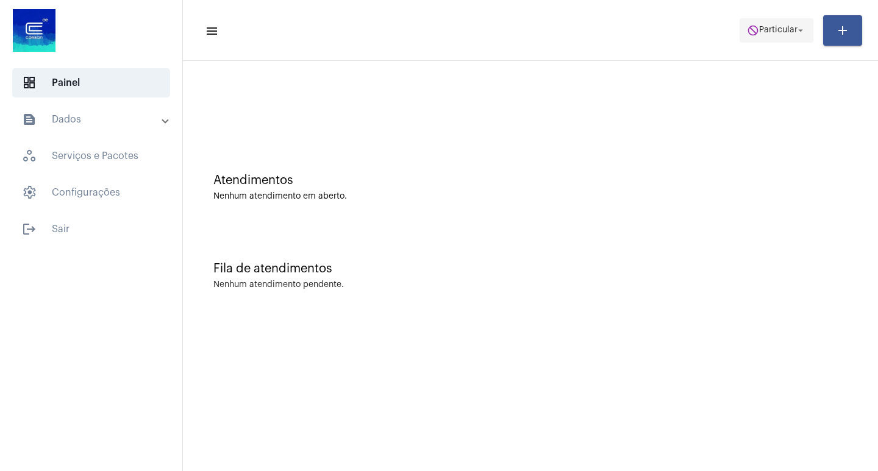
click at [785, 34] on span "Particular" at bounding box center [778, 30] width 38 height 9
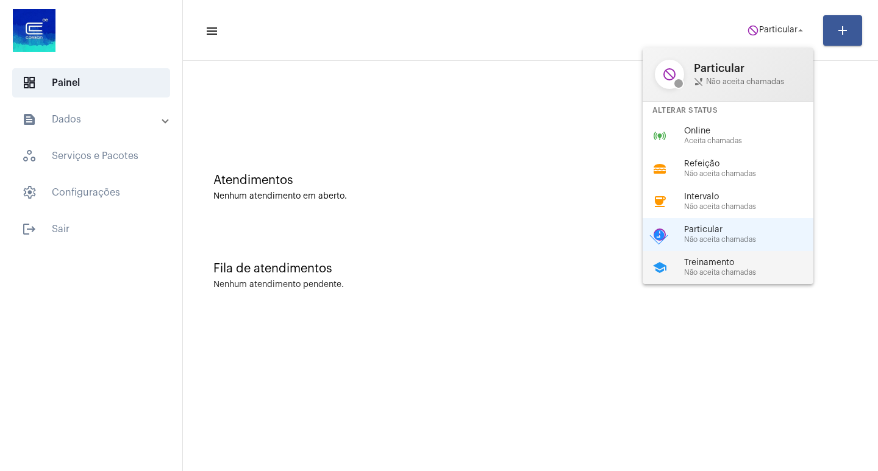
click at [747, 275] on span "Não aceita chamadas" at bounding box center [753, 273] width 139 height 8
